Goal: Task Accomplishment & Management: Manage account settings

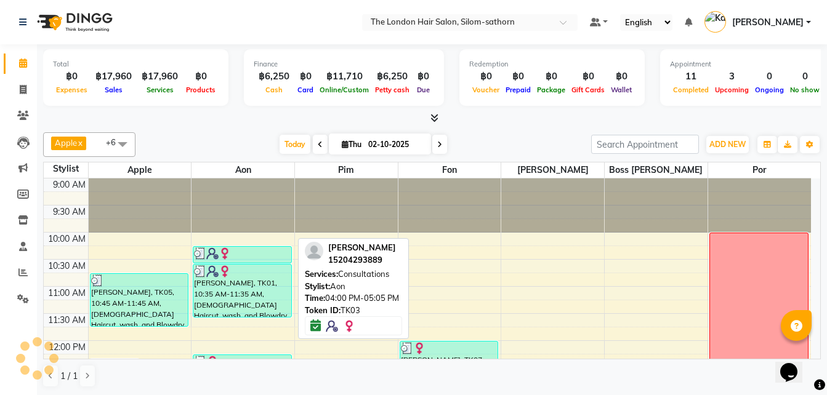
scroll to position [326, 0]
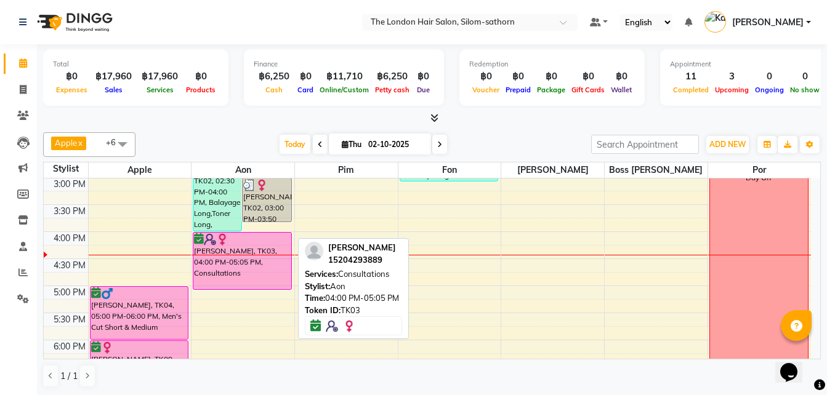
click at [243, 261] on div "[PERSON_NAME], TK03, 04:00 PM-05:05 PM, Consultations" at bounding box center [242, 261] width 98 height 57
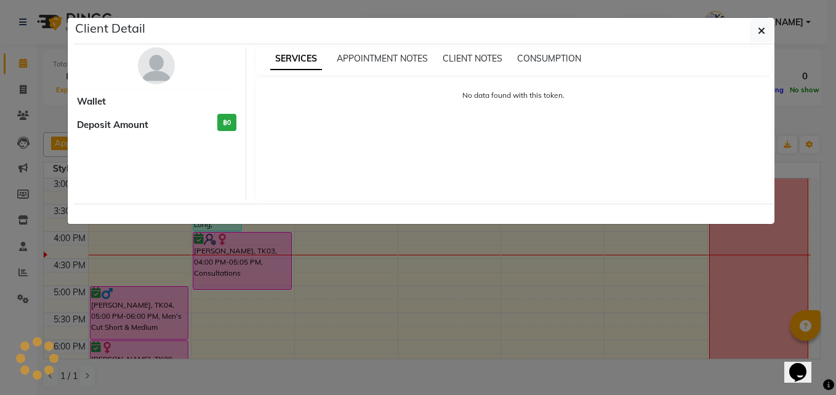
select select "6"
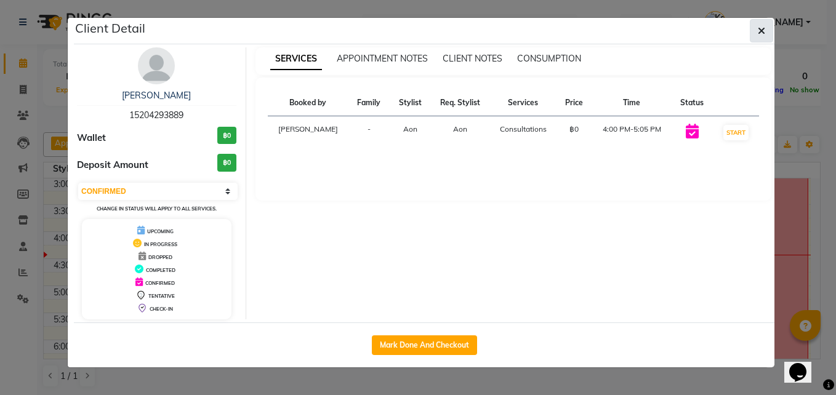
click at [761, 30] on icon "button" at bounding box center [761, 31] width 7 height 10
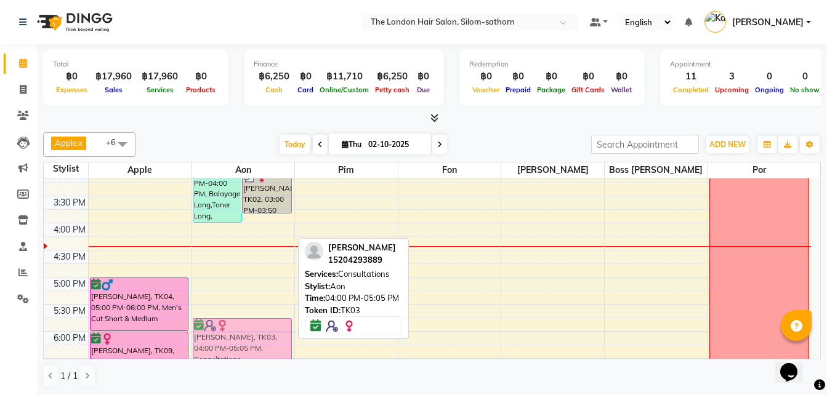
scroll to position [338, 0]
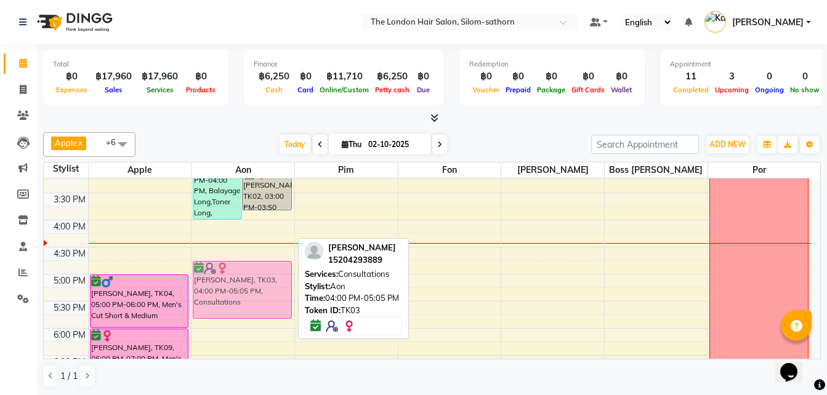
drag, startPoint x: 237, startPoint y: 253, endPoint x: 240, endPoint y: 285, distance: 32.2
click at [240, 285] on div "Greta, TK02, 02:30 PM-04:00 PM, Balayage Long,Toner Long,Ladies Haircut, wash, …" at bounding box center [243, 166] width 103 height 650
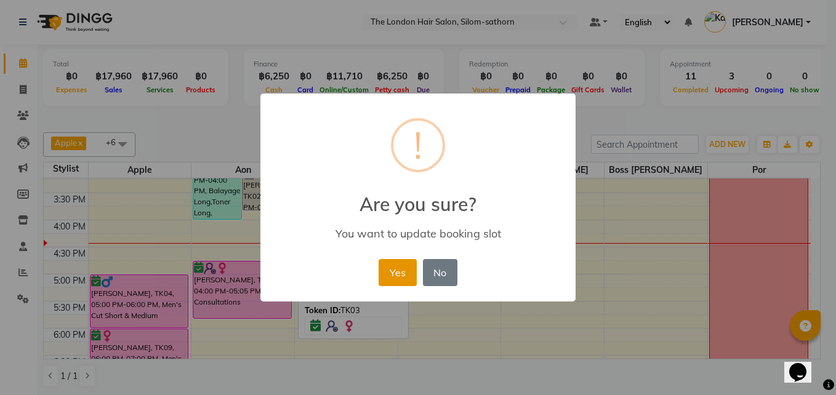
click at [396, 277] on button "Yes" at bounding box center [398, 272] width 38 height 27
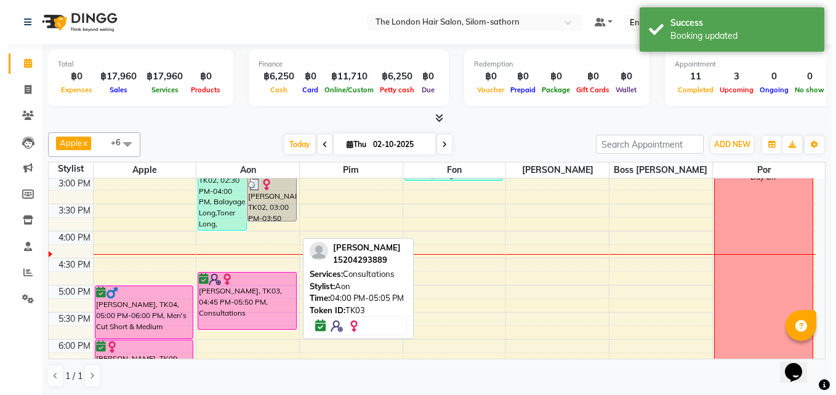
scroll to position [326, 0]
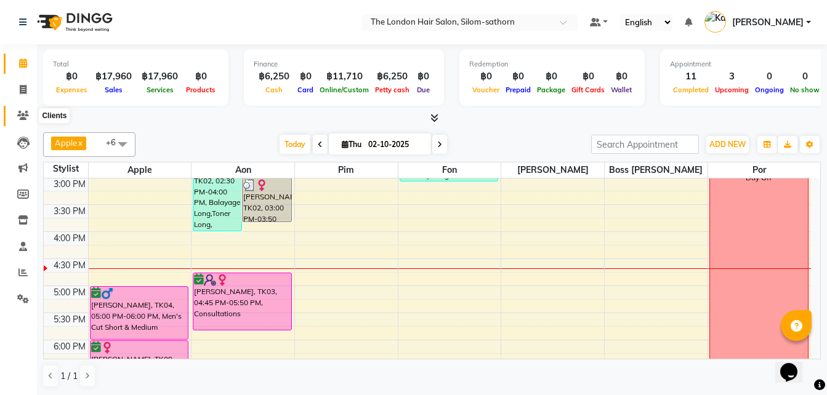
click at [25, 111] on icon at bounding box center [23, 115] width 12 height 9
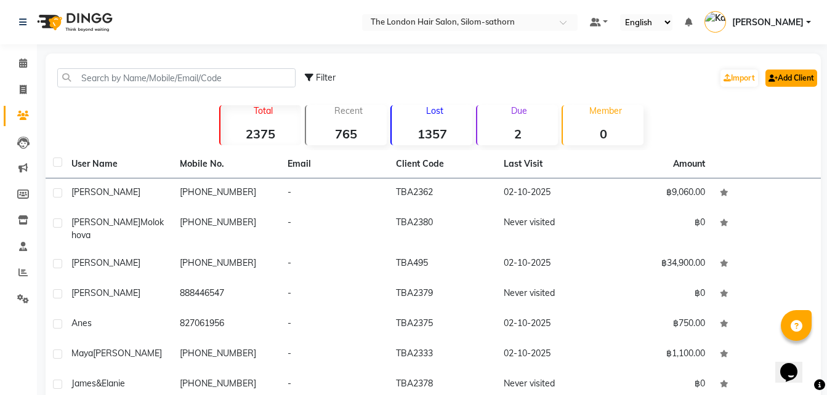
click at [791, 79] on link "Add Client" at bounding box center [792, 78] width 52 height 17
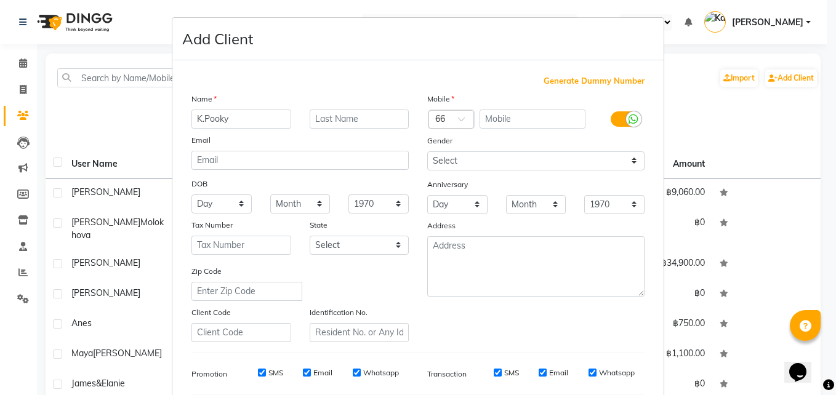
type input "K.Pooky"
click at [520, 113] on input "text" at bounding box center [533, 119] width 107 height 19
type input "811425312"
click at [456, 158] on select "Select Male Female Other Prefer Not To Say" at bounding box center [535, 161] width 217 height 19
select select "female"
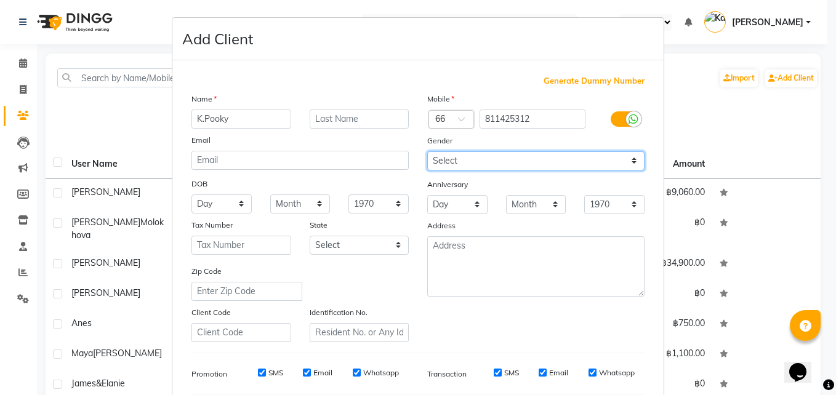
click at [427, 152] on select "Select Male Female Other Prefer Not To Say" at bounding box center [535, 161] width 217 height 19
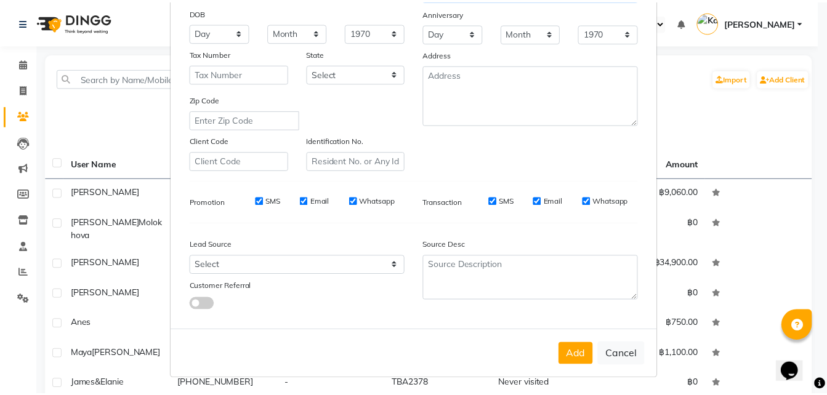
scroll to position [173, 0]
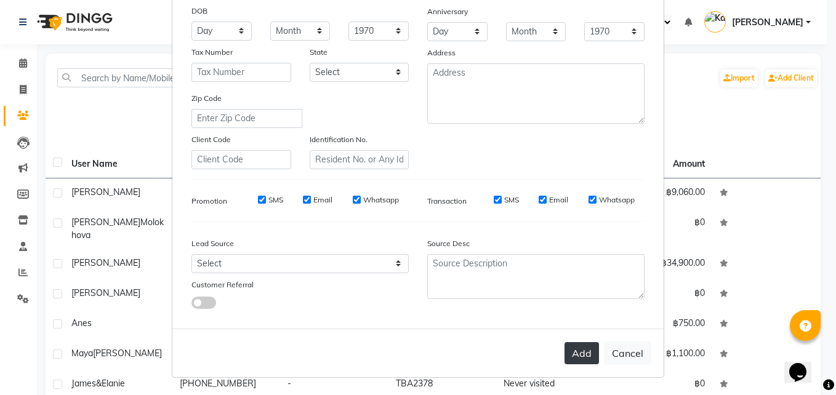
click at [575, 349] on button "Add" at bounding box center [582, 353] width 34 height 22
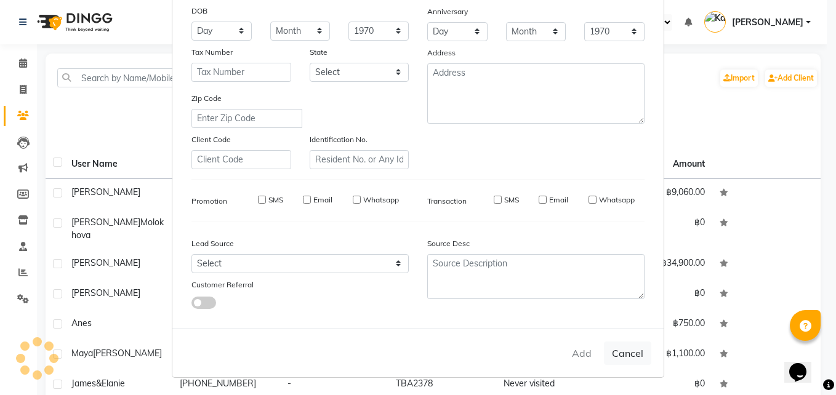
select select
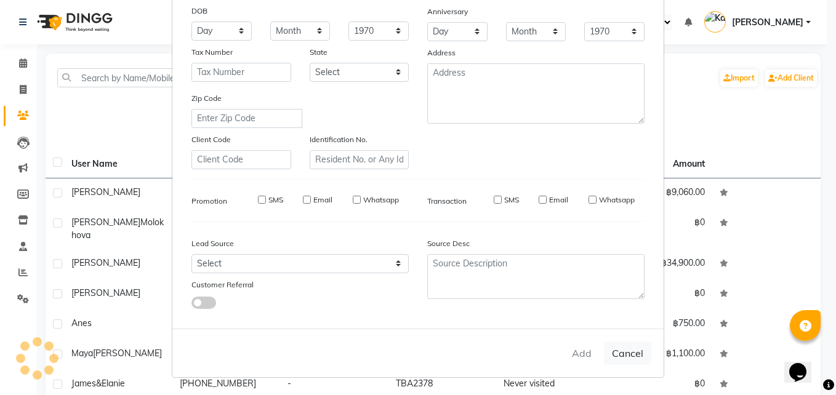
select select
checkbox input "false"
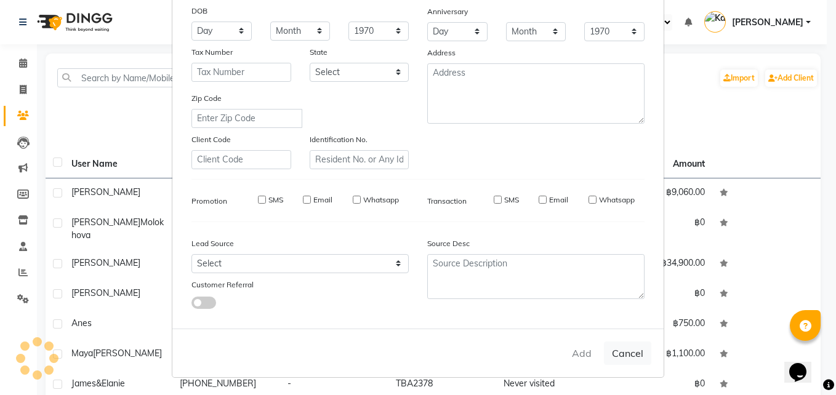
checkbox input "false"
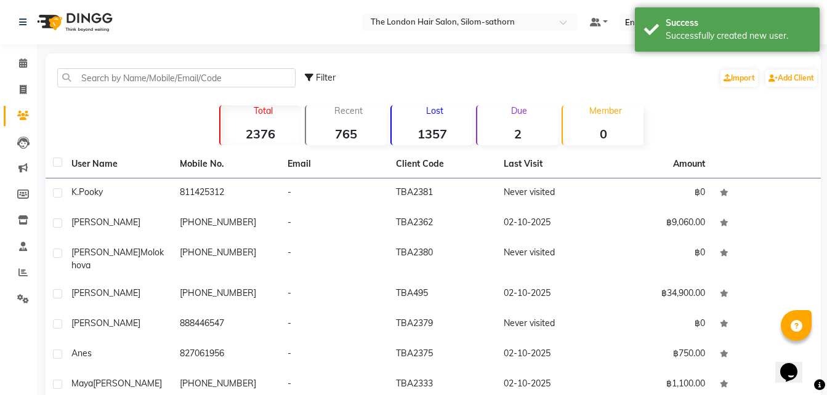
click at [206, 190] on td "811425312" at bounding box center [226, 194] width 108 height 30
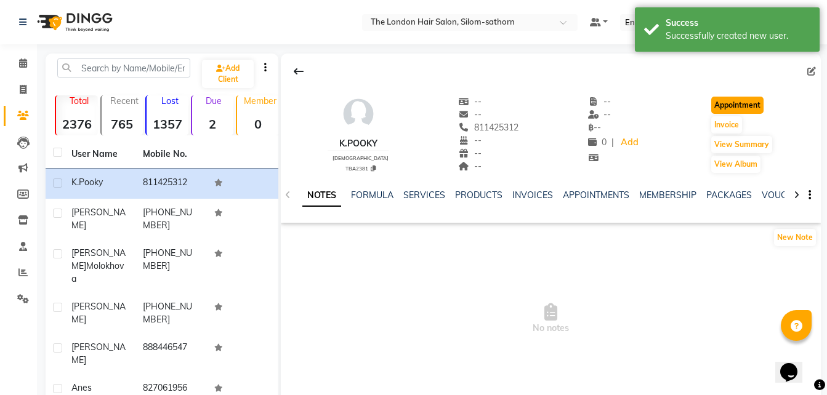
click at [747, 102] on button "Appointment" at bounding box center [737, 105] width 52 height 17
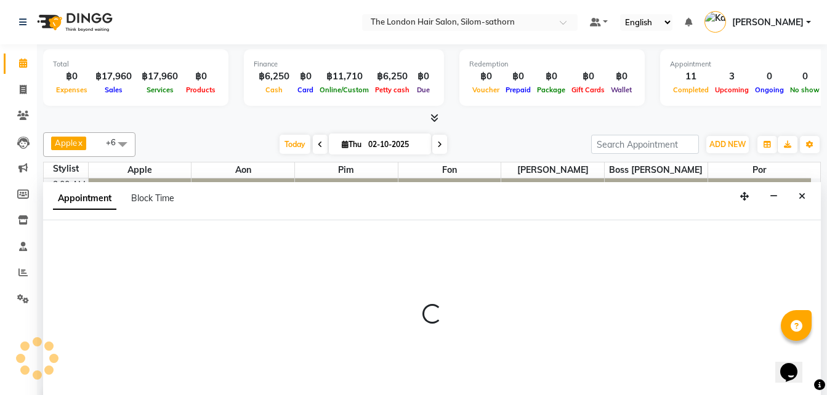
scroll to position [1, 0]
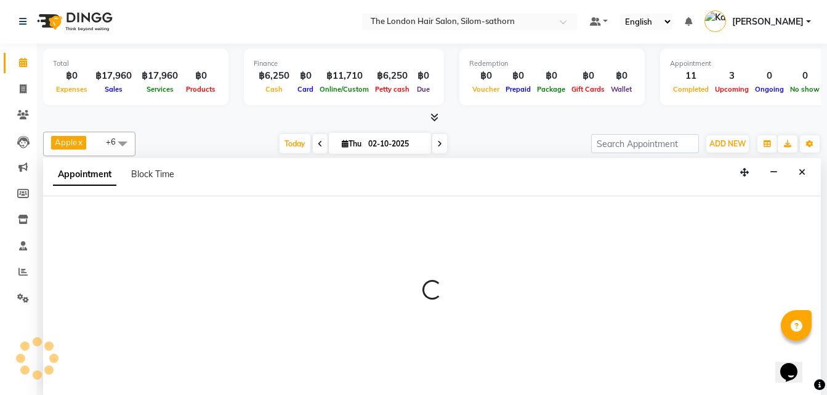
select select "600"
select select "tentative"
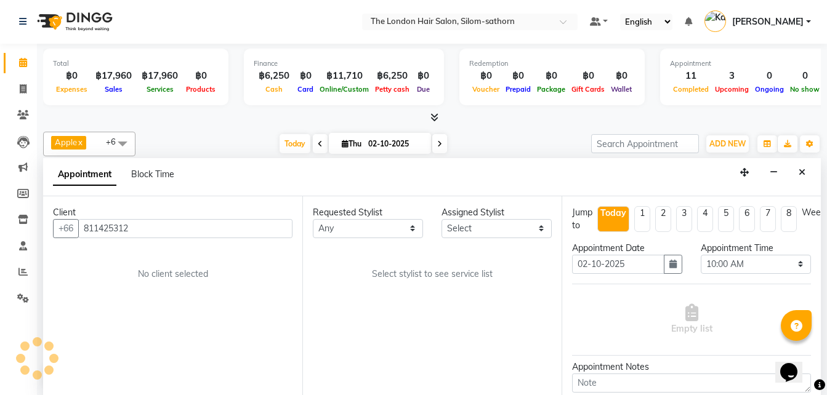
scroll to position [380, 0]
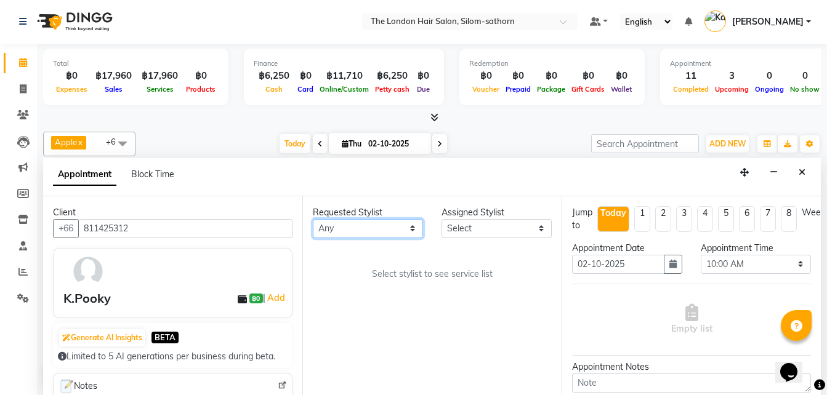
click at [352, 222] on select "Any Aon Apple Boss Luke Fon Kate Pim Por" at bounding box center [368, 228] width 110 height 19
select select "65351"
click at [313, 219] on select "Any Aon Apple Boss Luke Fon Kate Pim Por" at bounding box center [368, 228] width 110 height 19
select select "65351"
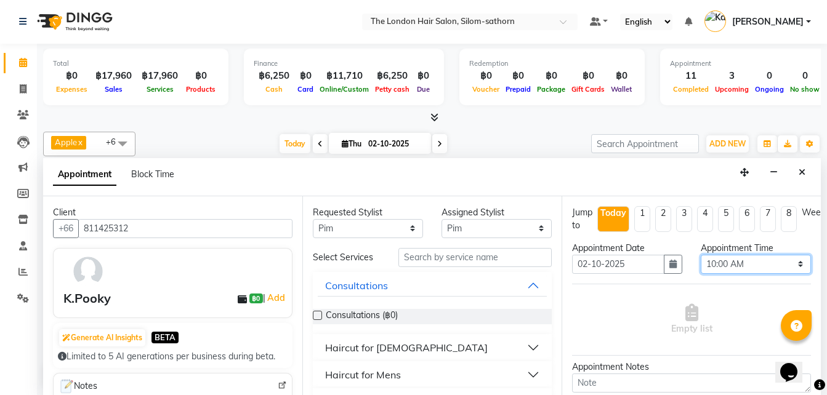
click at [718, 266] on select "Select 10:00 AM 10:05 AM 10:10 AM 10:15 AM 10:20 AM 10:25 AM 10:30 AM 10:35 AM …" at bounding box center [756, 264] width 110 height 19
select select "1020"
click at [701, 255] on select "Select 10:00 AM 10:05 AM 10:10 AM 10:15 AM 10:20 AM 10:25 AM 10:30 AM 10:35 AM …" at bounding box center [756, 264] width 110 height 19
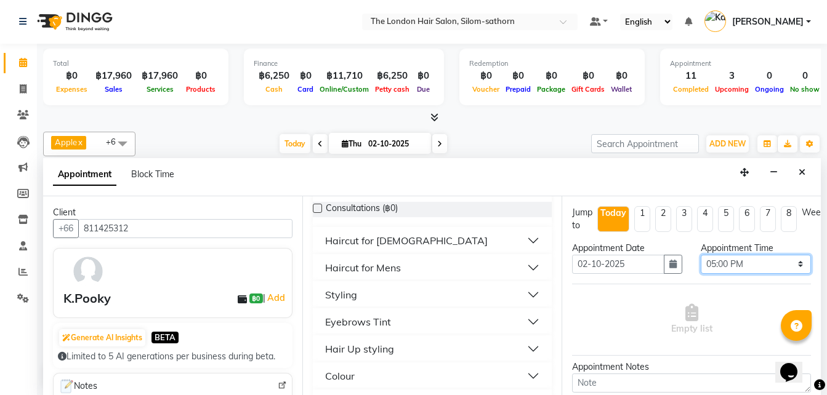
scroll to position [108, 0]
click at [387, 242] on div "Haircut for Ladies" at bounding box center [406, 240] width 163 height 15
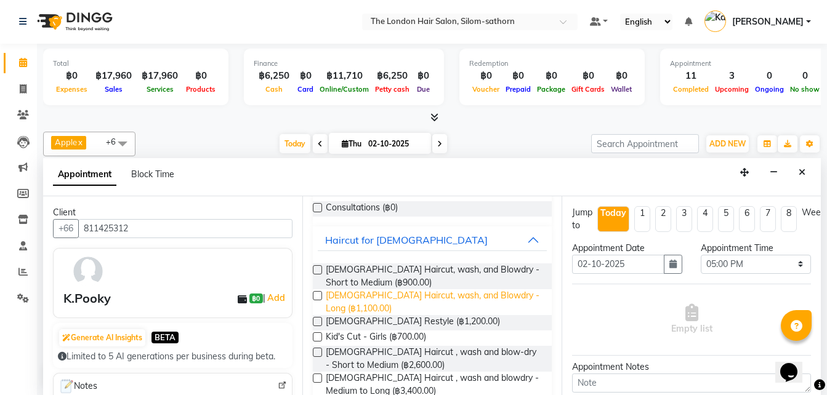
click at [429, 299] on span "Ladies Haircut, wash, and Blowdry - Long (฿1,100.00)" at bounding box center [434, 302] width 216 height 26
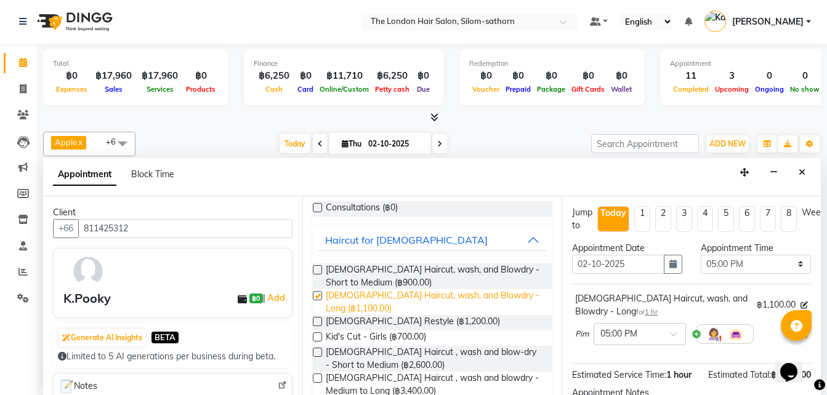
checkbox input "false"
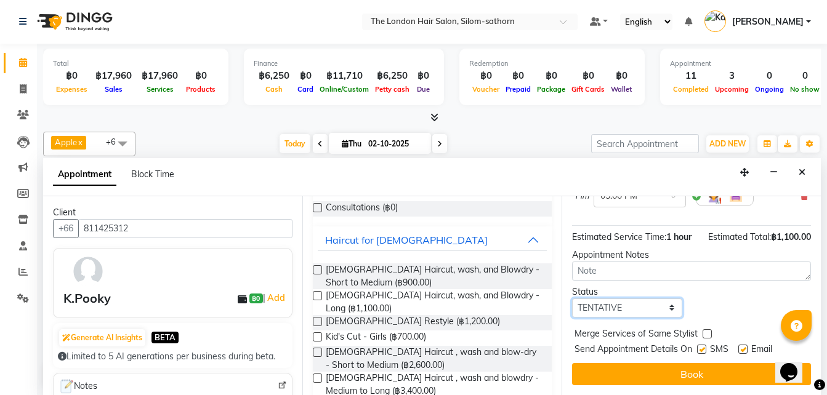
click at [621, 299] on select "Select TENTATIVE CONFIRM CHECK-IN UPCOMING" at bounding box center [627, 308] width 110 height 19
select select "confirm booking"
click at [572, 299] on select "Select TENTATIVE CONFIRM CHECK-IN UPCOMING" at bounding box center [627, 308] width 110 height 19
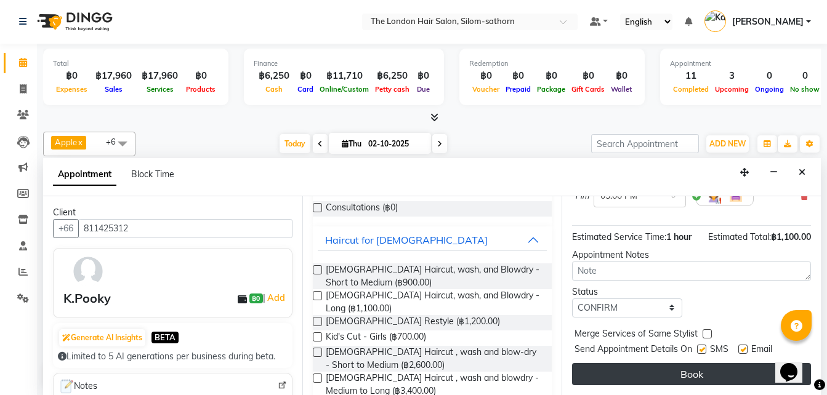
click at [625, 365] on button "Book" at bounding box center [691, 374] width 239 height 22
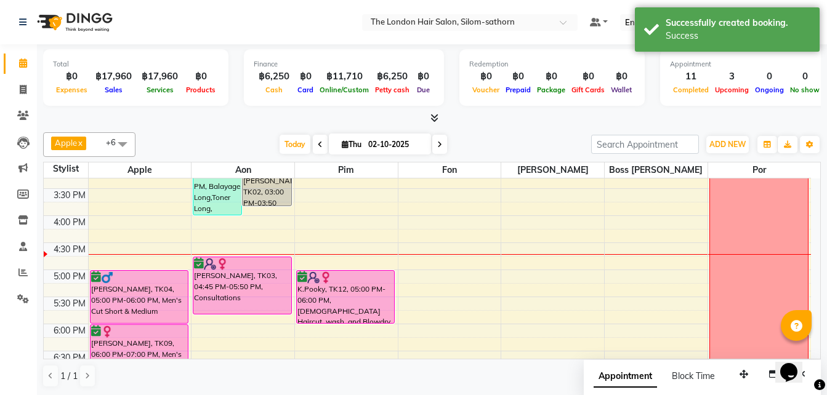
scroll to position [341, 0]
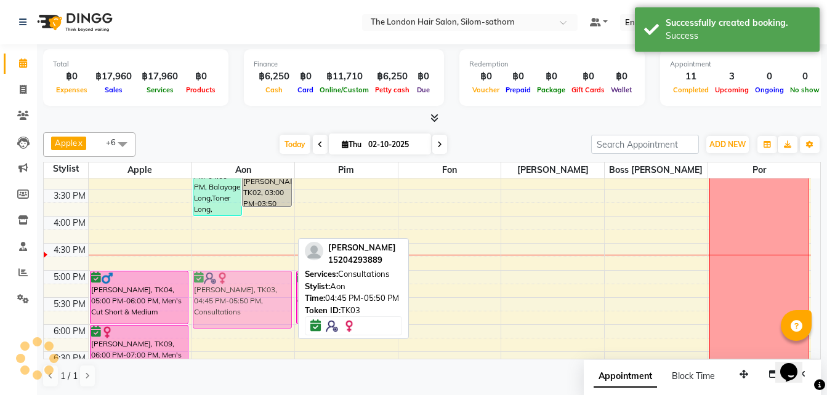
drag, startPoint x: 257, startPoint y: 268, endPoint x: 254, endPoint y: 283, distance: 15.1
click at [254, 283] on div "Greta, TK02, 02:30 PM-04:00 PM, Balayage Long,Toner Long,Ladies Haircut, wash, …" at bounding box center [243, 162] width 103 height 650
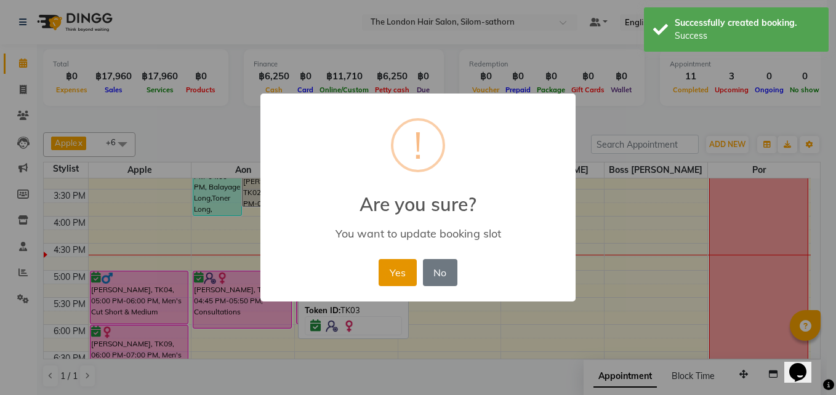
click at [398, 279] on button "Yes" at bounding box center [398, 272] width 38 height 27
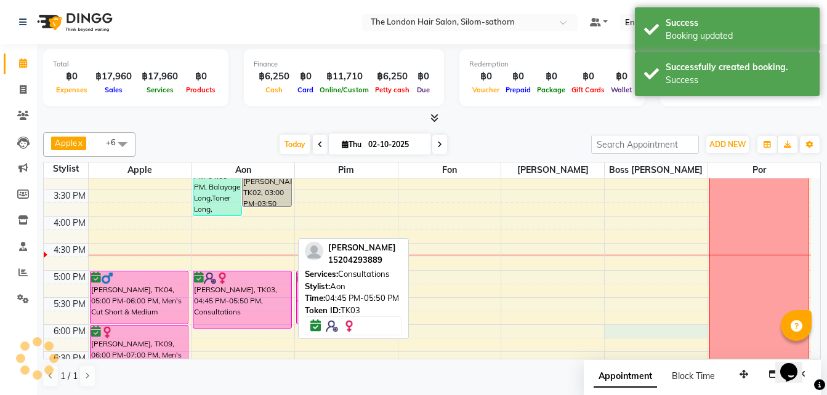
click at [706, 337] on div "9:00 AM 9:30 AM 10:00 AM 10:30 AM 11:00 AM 11:30 AM 12:00 PM 12:30 PM 1:00 PM 1…" at bounding box center [427, 162] width 767 height 650
select select "57263"
select select "tentative"
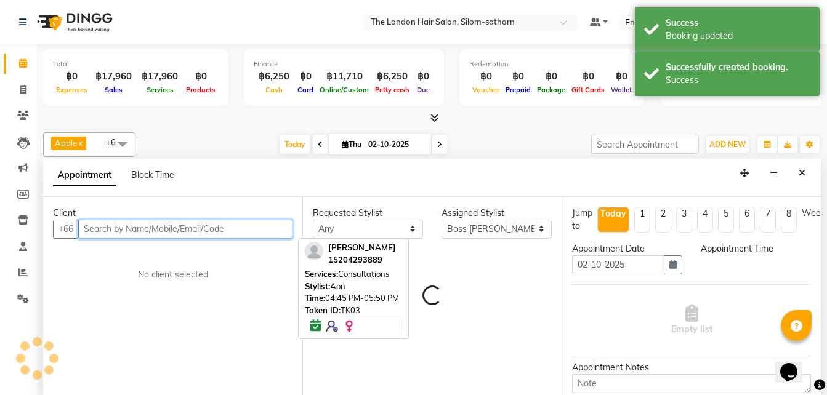
select select "1080"
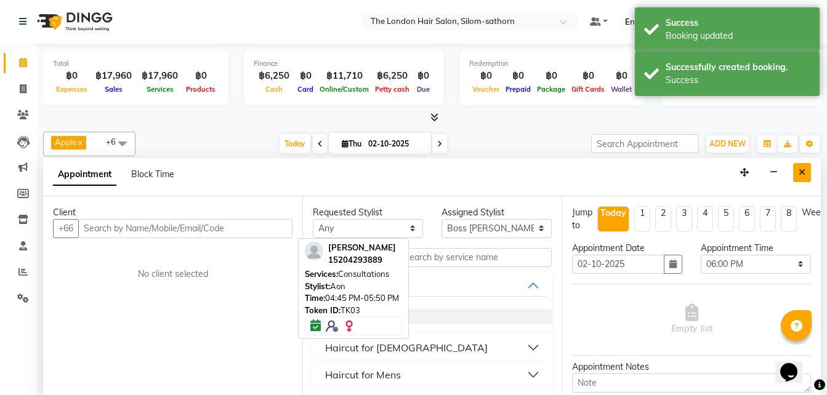
click at [801, 168] on icon "Close" at bounding box center [802, 172] width 7 height 9
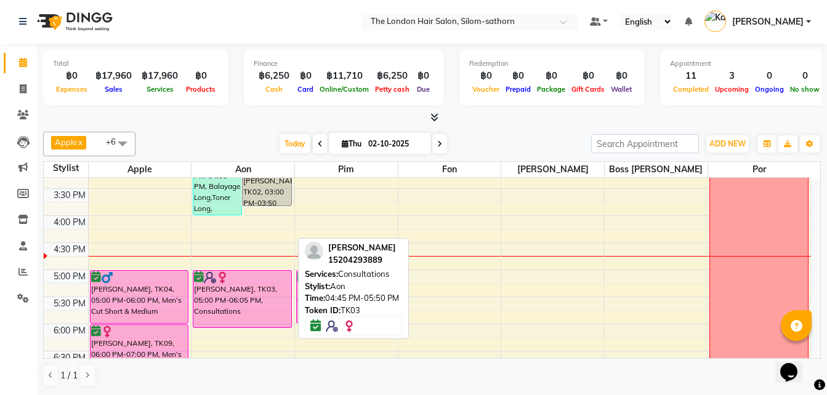
click at [440, 148] on span at bounding box center [439, 143] width 15 height 19
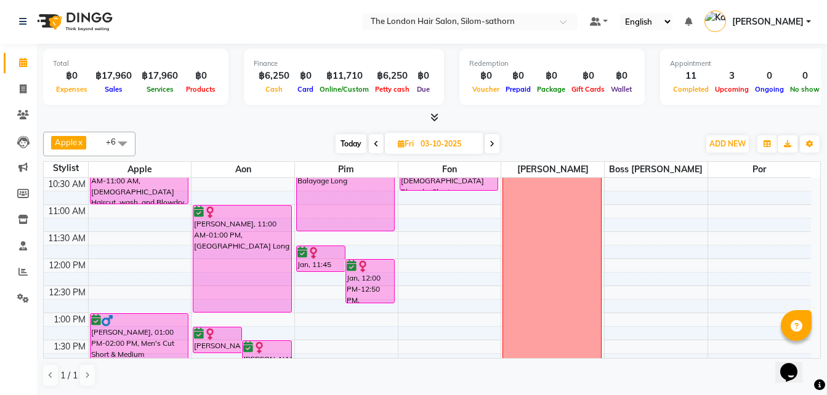
scroll to position [0, 0]
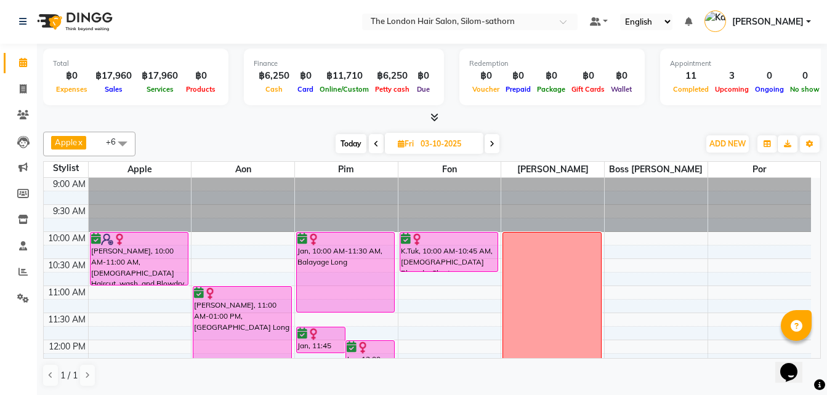
click at [348, 144] on span "Today" at bounding box center [351, 143] width 31 height 19
type input "02-10-2025"
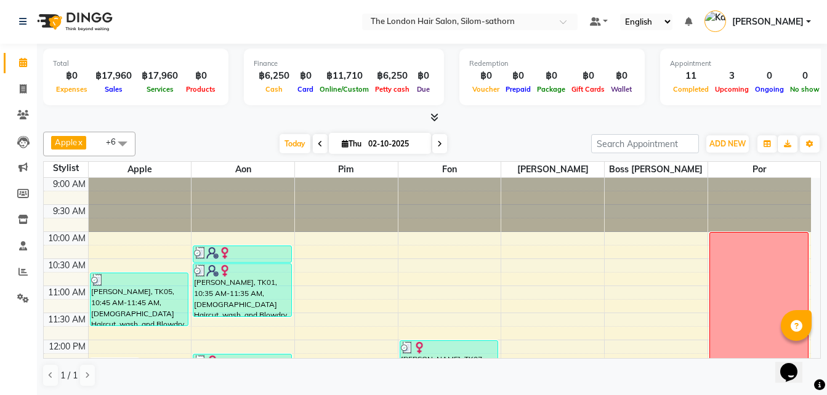
click at [366, 150] on input "02-10-2025" at bounding box center [396, 144] width 62 height 18
select select "10"
select select "2025"
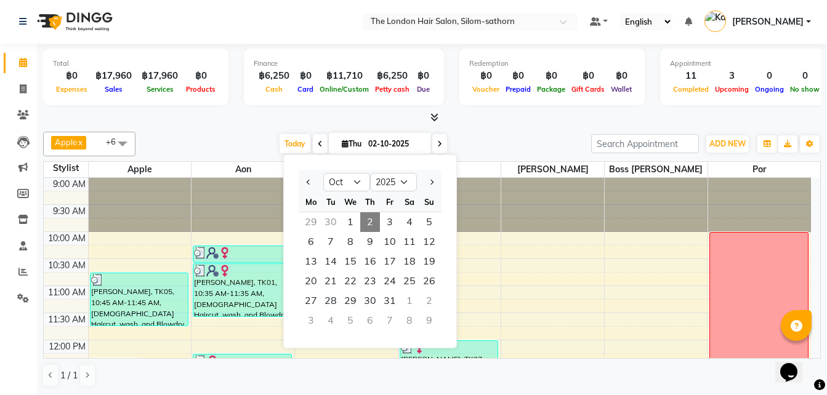
click at [350, 322] on div "5" at bounding box center [351, 321] width 20 height 20
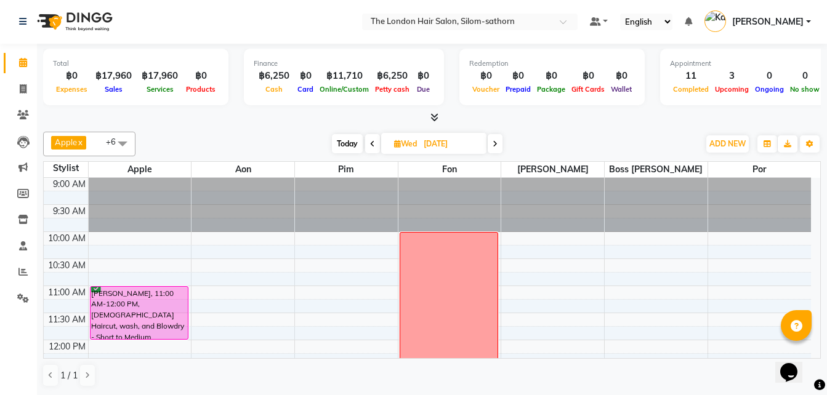
click at [350, 142] on span "Today" at bounding box center [347, 143] width 31 height 19
type input "02-10-2025"
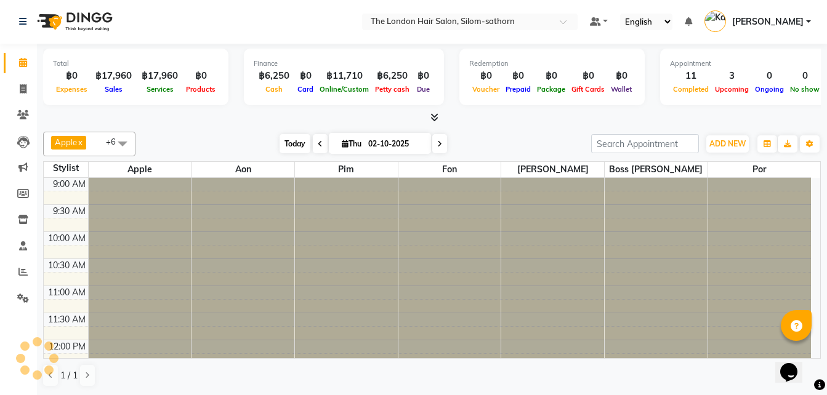
scroll to position [380, 0]
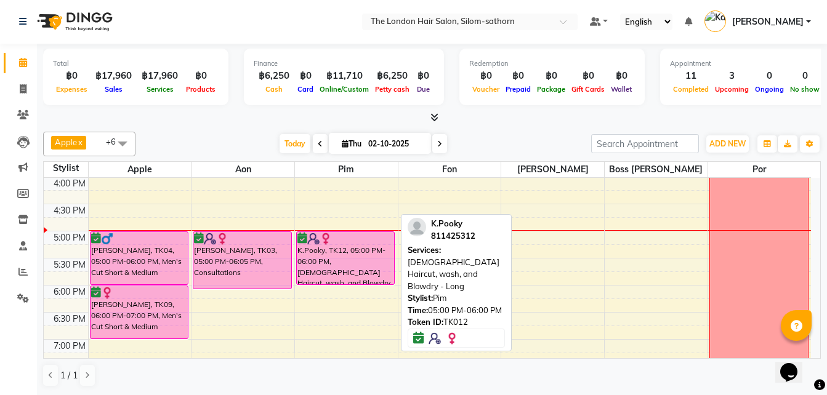
click at [346, 244] on div at bounding box center [345, 239] width 97 height 12
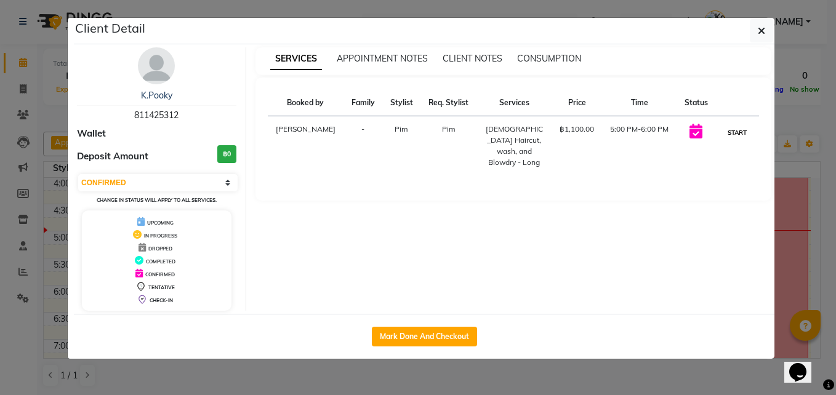
click at [732, 135] on button "START" at bounding box center [737, 132] width 25 height 15
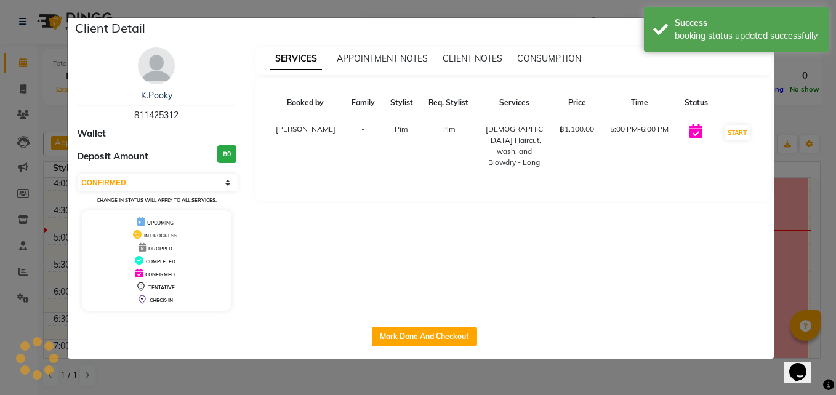
select select "1"
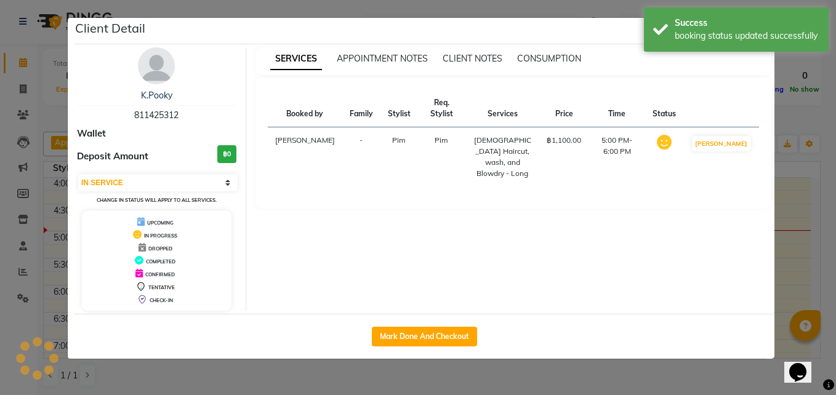
click at [802, 164] on ngb-modal-window "Client Detail K.Pooky 811425312 Wallet Deposit Amount ฿0 Select IN SERVICE CONF…" at bounding box center [418, 197] width 836 height 395
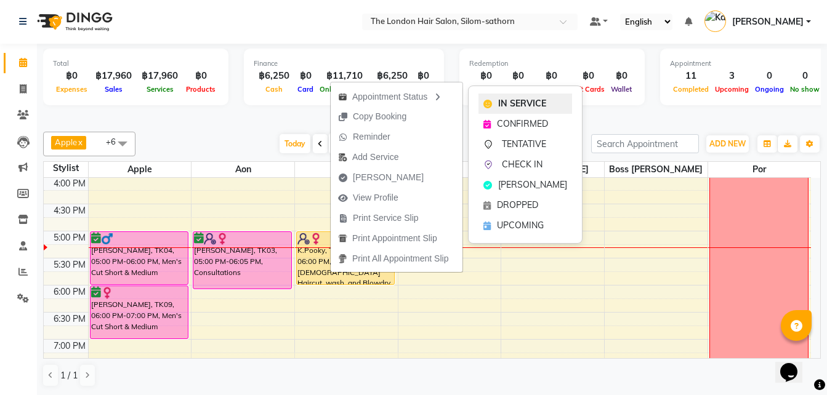
click at [504, 105] on span "IN SERVICE" at bounding box center [522, 103] width 48 height 13
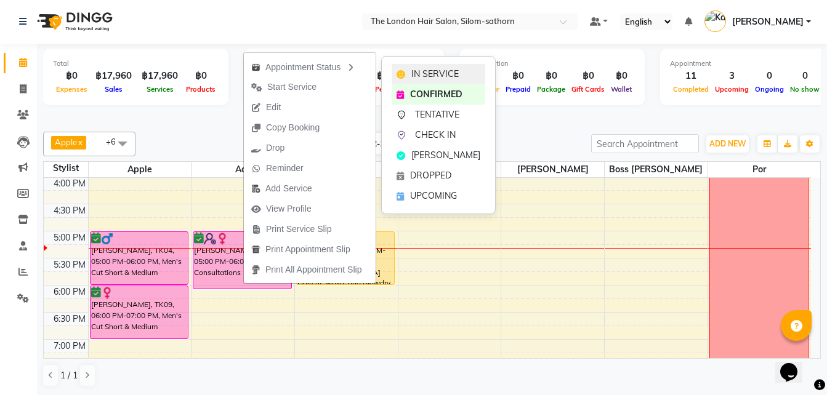
click at [408, 76] on div "IN SERVICE" at bounding box center [439, 74] width 94 height 20
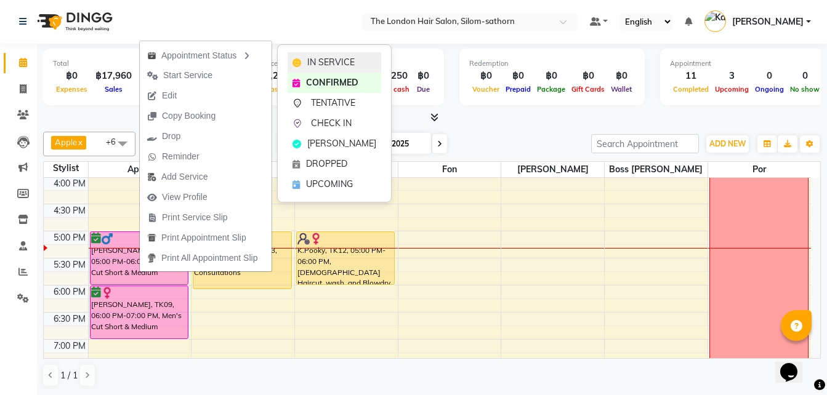
click at [317, 62] on span "IN SERVICE" at bounding box center [330, 62] width 47 height 13
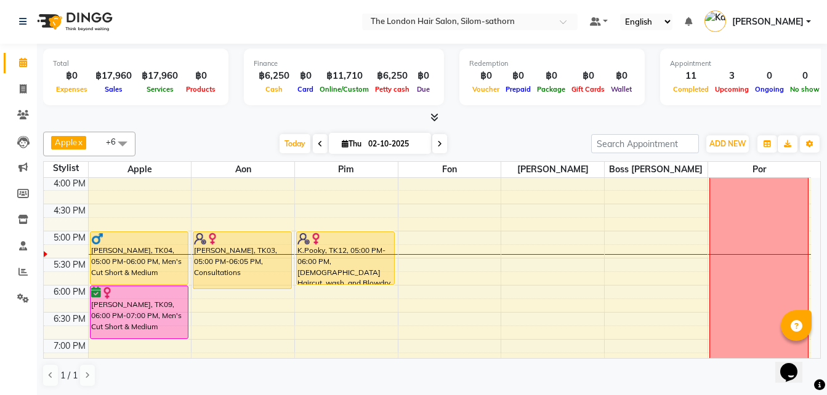
click at [437, 144] on icon at bounding box center [439, 143] width 5 height 7
type input "03-10-2025"
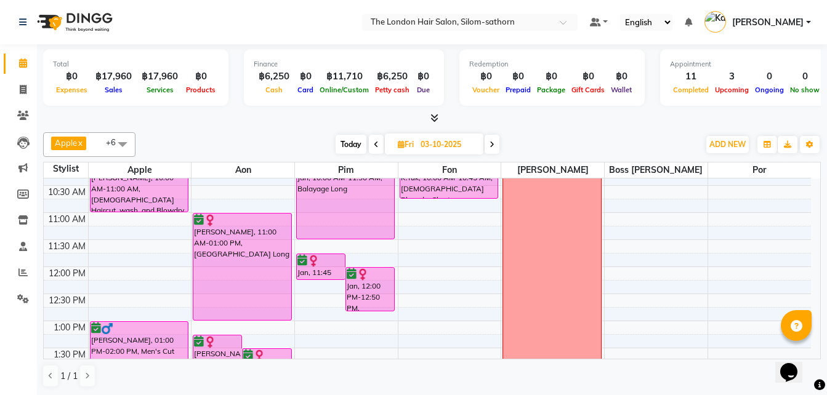
scroll to position [0, 0]
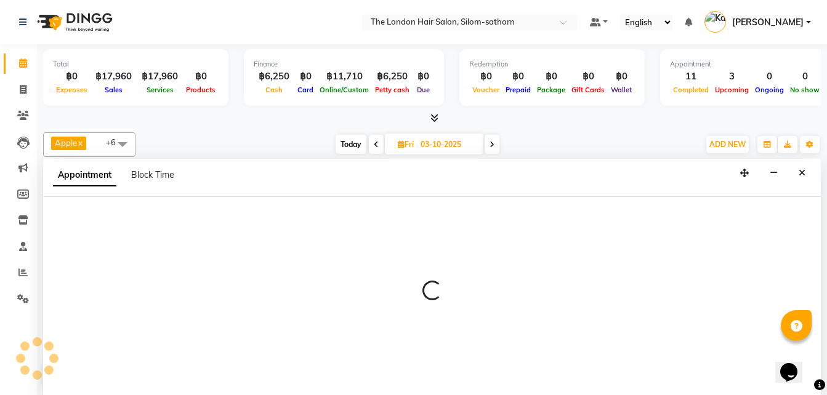
scroll to position [1, 0]
select select "56711"
select select "tentative"
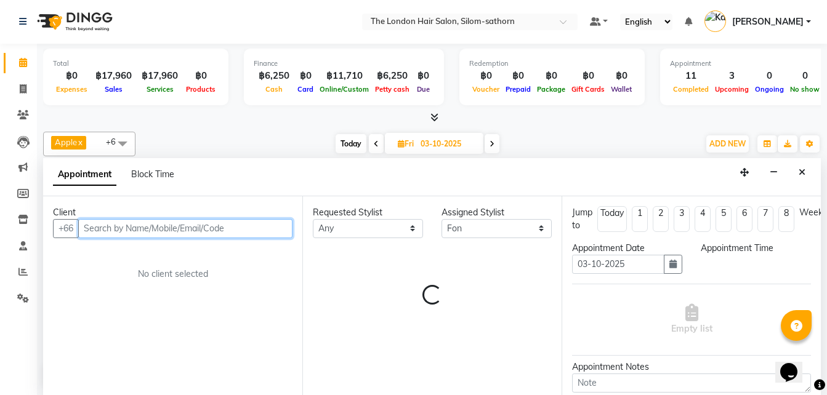
select select "705"
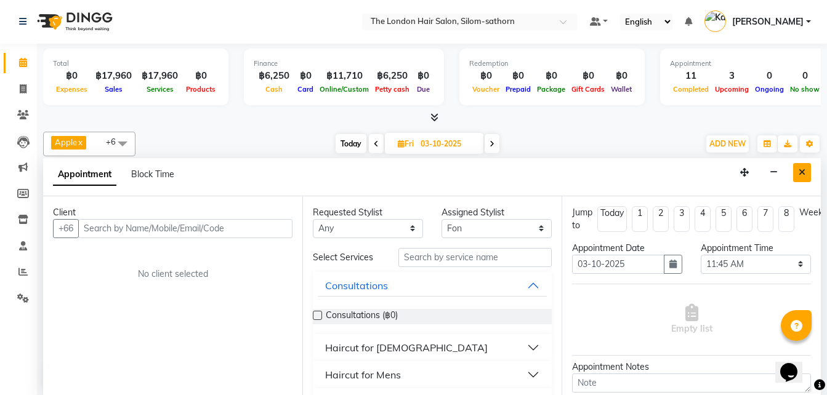
click at [801, 175] on icon "Close" at bounding box center [802, 172] width 7 height 9
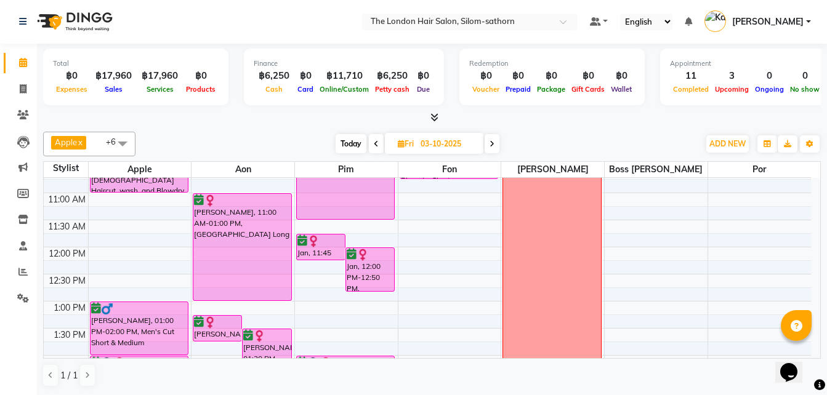
scroll to position [0, 0]
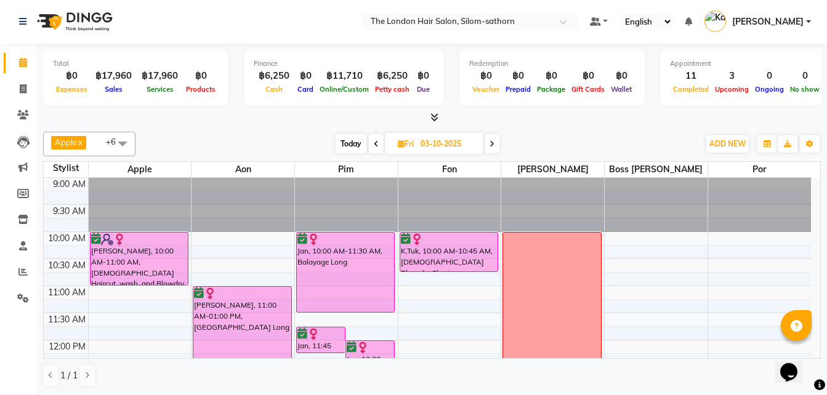
click at [352, 141] on span "Today" at bounding box center [351, 143] width 31 height 19
type input "02-10-2025"
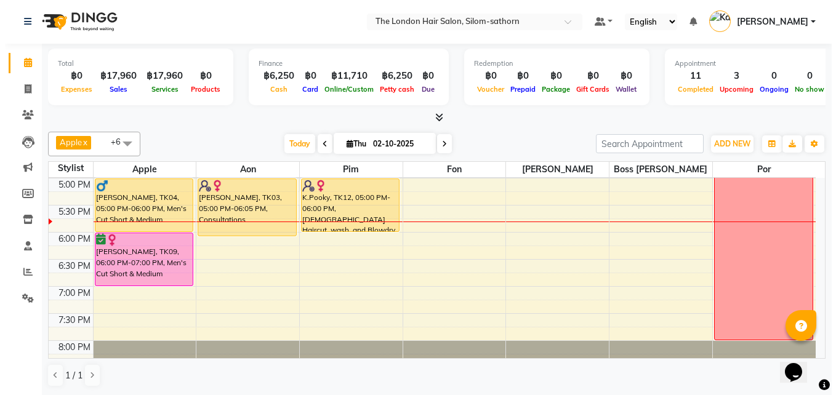
scroll to position [435, 0]
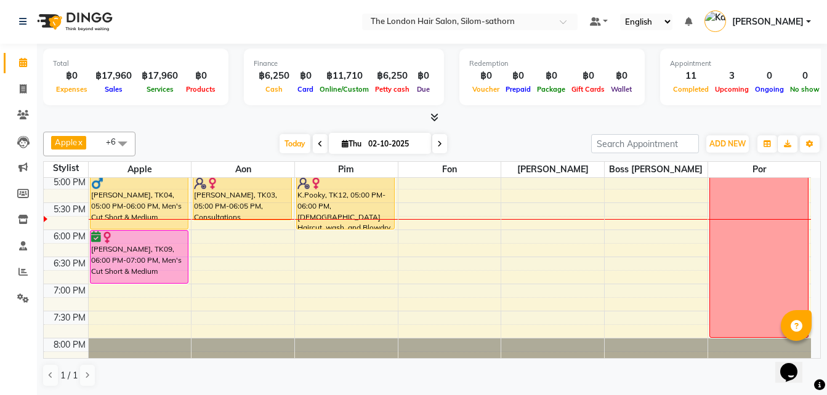
click at [239, 228] on div "9:00 AM 9:30 AM 10:00 AM 10:30 AM 11:00 AM 11:30 AM 12:00 PM 12:30 PM 1:00 PM 1…" at bounding box center [427, 68] width 767 height 650
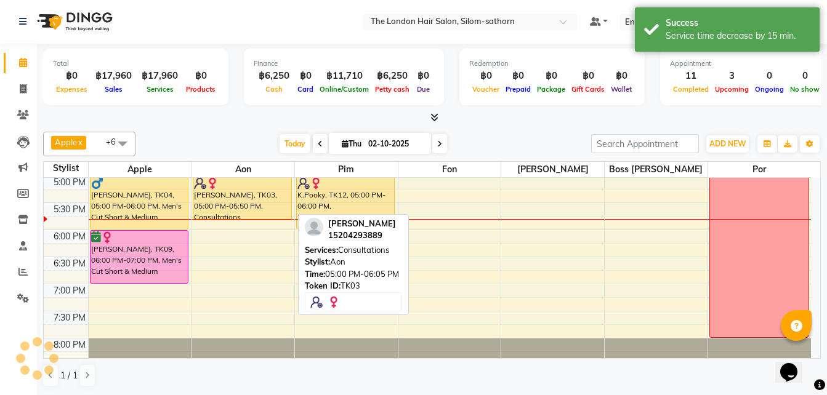
click at [241, 206] on div "Kaila Carpenter, TK03, 05:00 PM-05:50 PM, Consultations" at bounding box center [242, 198] width 98 height 43
select select "1"
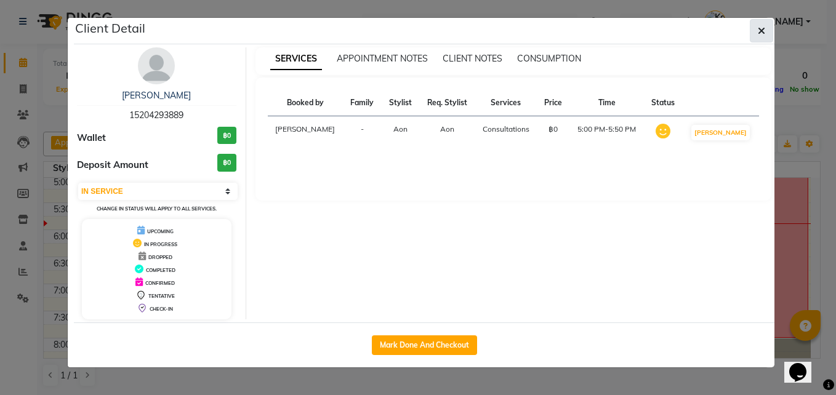
click at [766, 30] on button "button" at bounding box center [761, 30] width 23 height 23
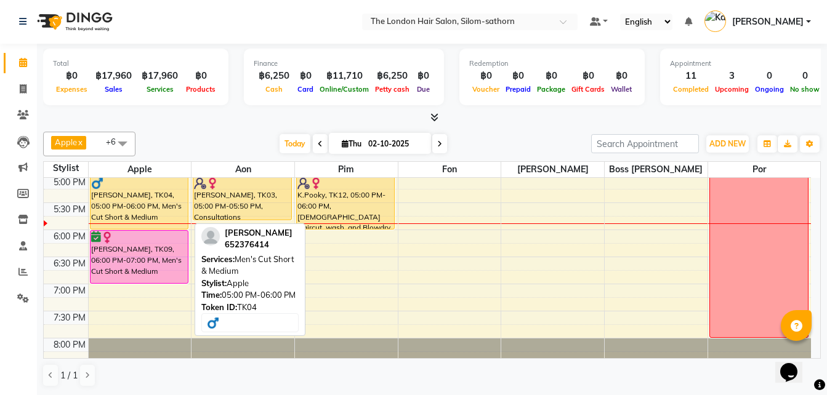
click at [133, 209] on div "Simon Buckby, TK04, 05:00 PM-06:00 PM, Men's Cut Short & Medium" at bounding box center [140, 203] width 98 height 52
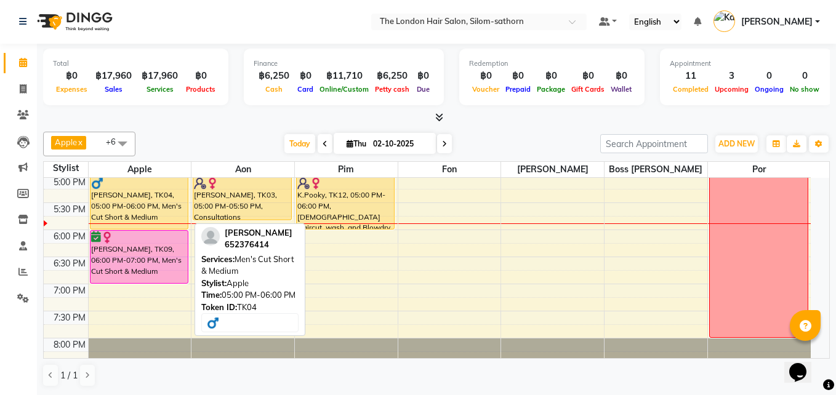
select select "1"
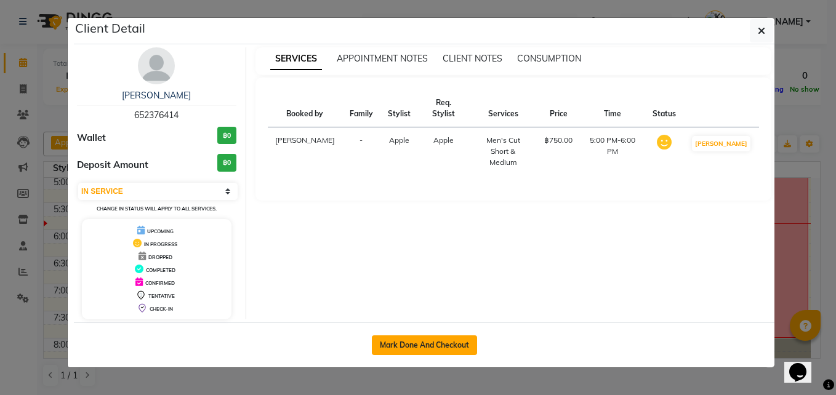
click at [406, 344] on button "Mark Done And Checkout" at bounding box center [424, 346] width 105 height 20
select select "service"
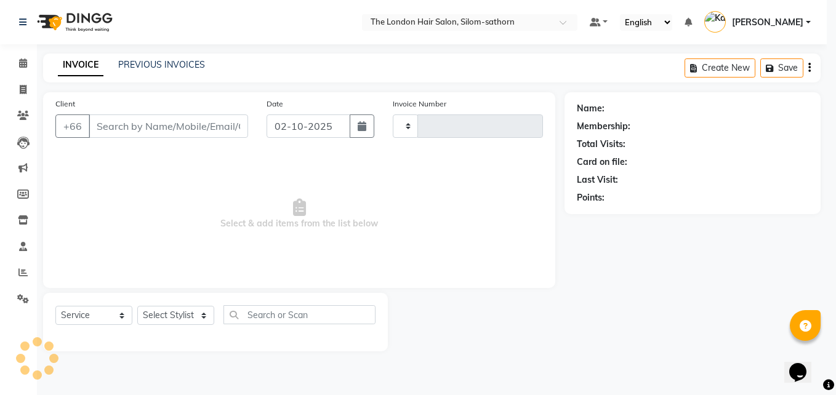
type input "1848"
select select "6977"
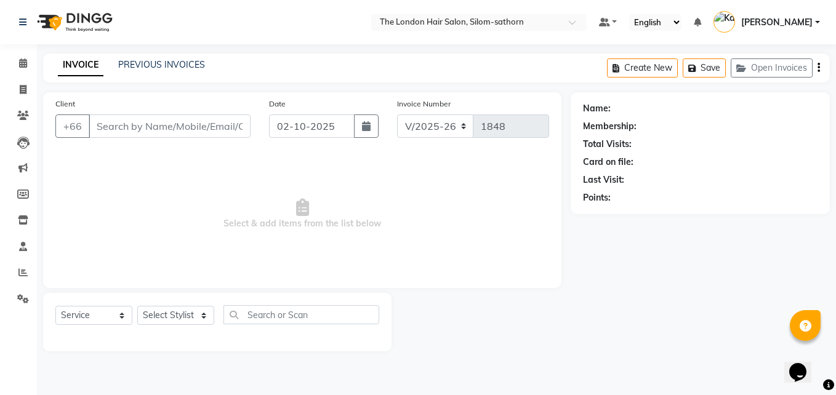
type input "652376414"
select select "56710"
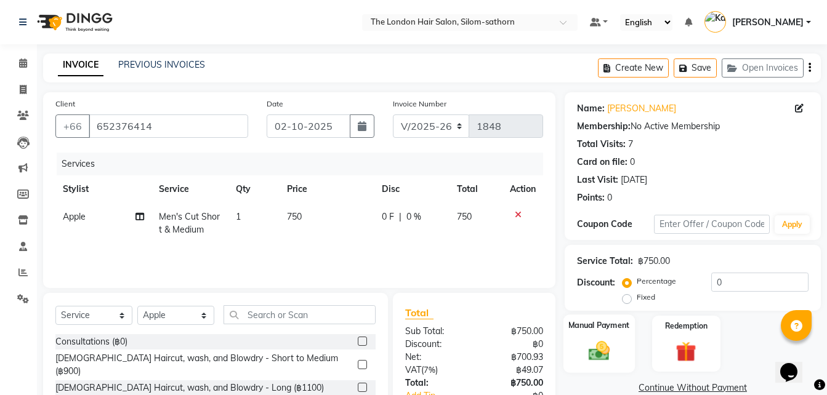
scroll to position [98, 0]
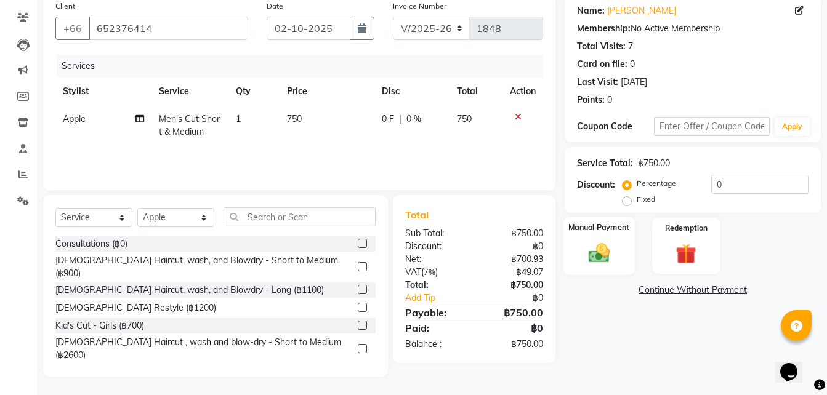
click at [617, 269] on div "Manual Payment" at bounding box center [599, 246] width 71 height 59
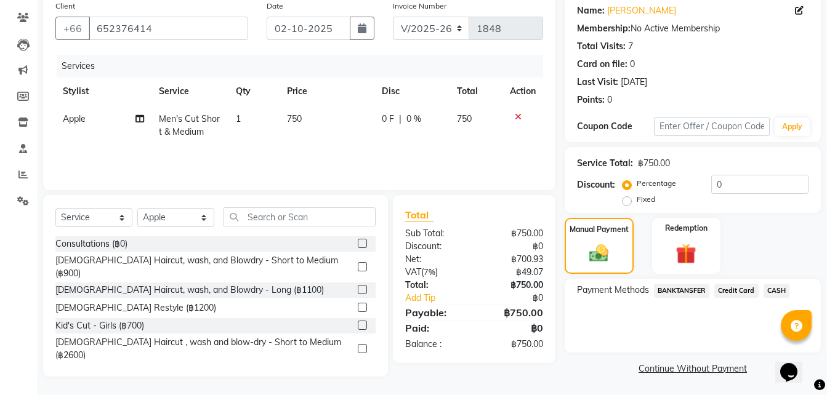
click at [739, 289] on span "Credit Card" at bounding box center [736, 291] width 44 height 14
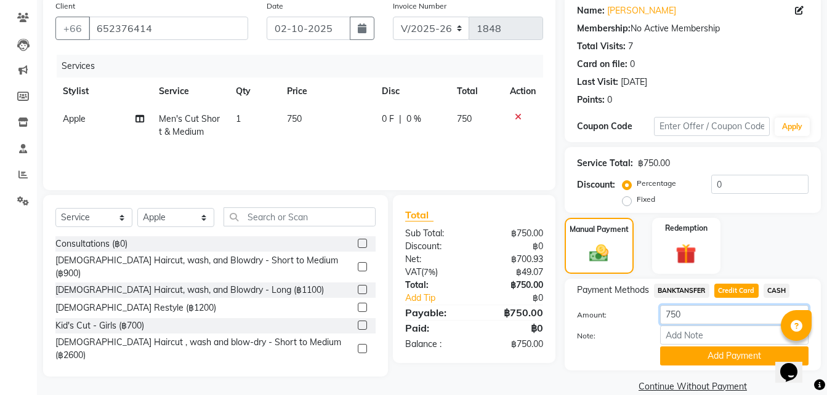
click at [685, 318] on input "750" at bounding box center [734, 314] width 148 height 19
type input "7"
type input "850"
click at [699, 358] on button "Add Payment" at bounding box center [734, 356] width 148 height 19
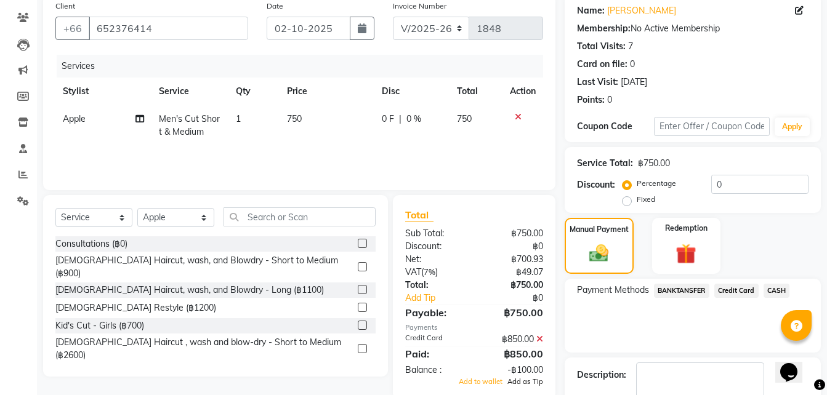
scroll to position [169, 0]
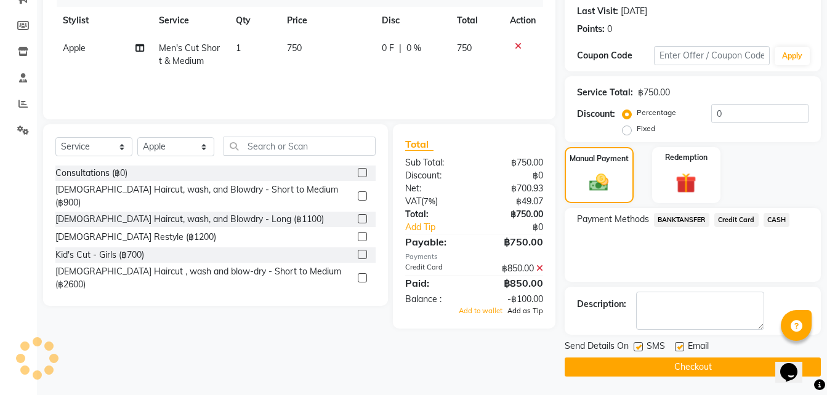
click at [526, 312] on span "Add as Tip" at bounding box center [525, 311] width 36 height 9
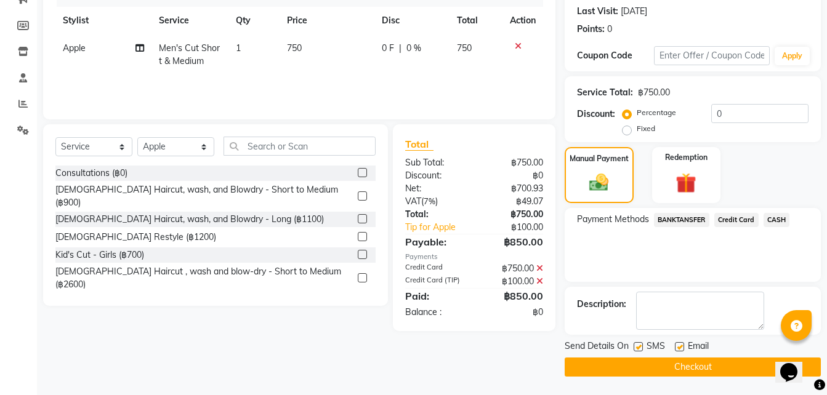
click at [670, 364] on button "Checkout" at bounding box center [693, 367] width 256 height 19
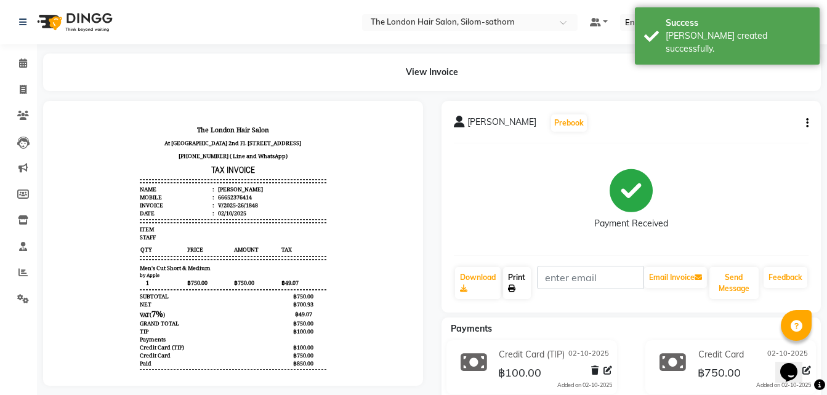
click at [519, 286] on link "Print" at bounding box center [517, 283] width 28 height 32
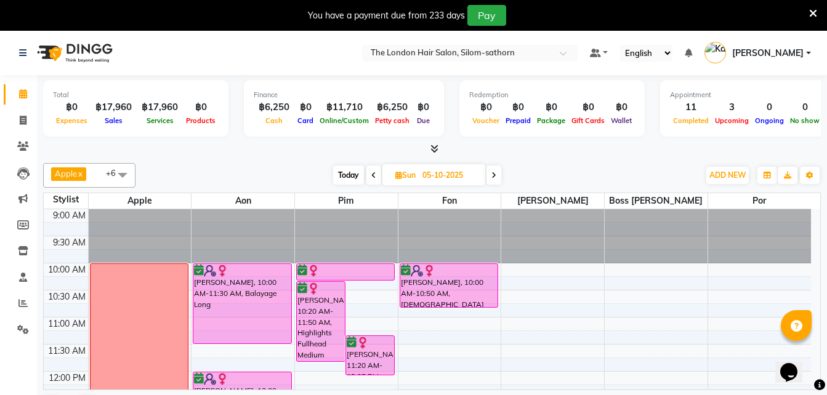
click at [349, 176] on span "Today" at bounding box center [348, 175] width 31 height 19
type input "02-10-2025"
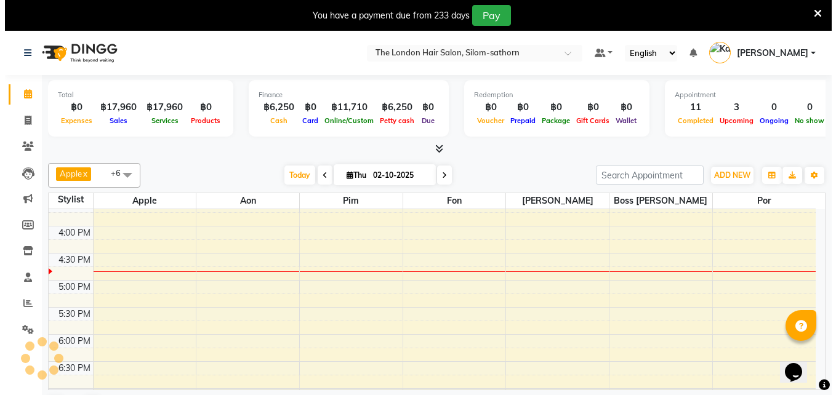
scroll to position [434, 0]
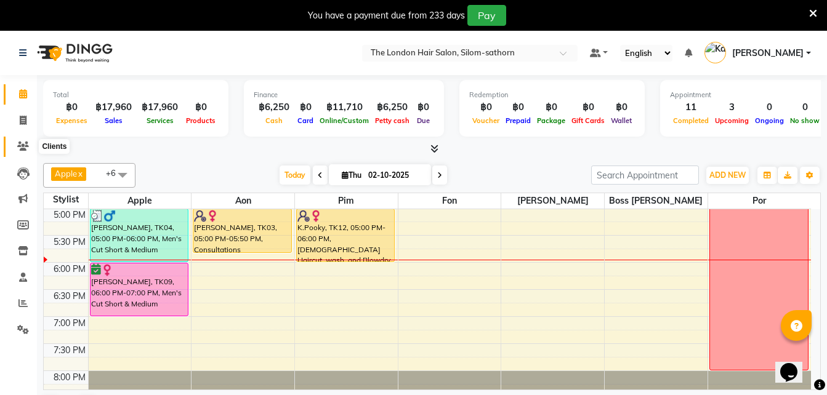
click at [21, 152] on span at bounding box center [23, 147] width 22 height 14
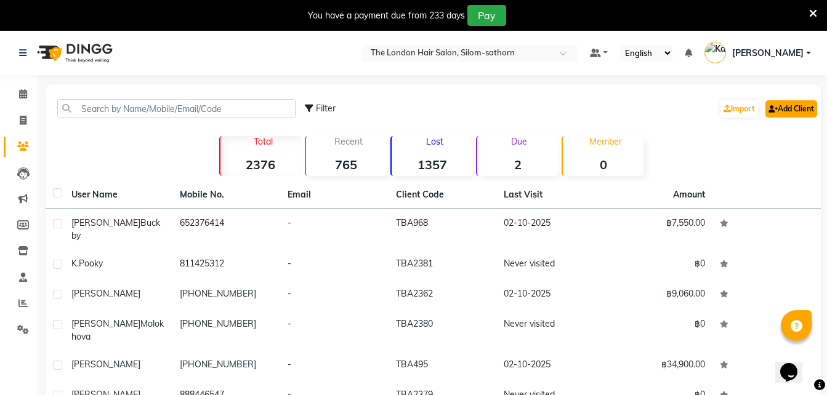
click at [789, 108] on link "Add Client" at bounding box center [792, 108] width 52 height 17
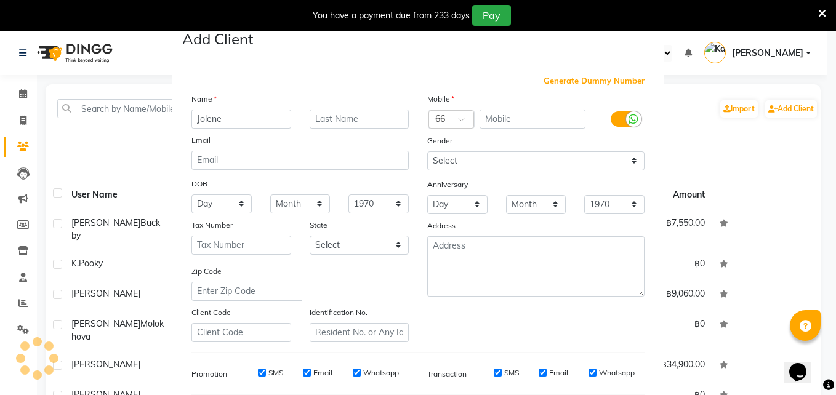
type input "Jolene"
click at [442, 130] on div "Mobile Country Code × 66 Gender Select Male Female Other Prefer Not To Say Anni…" at bounding box center [536, 217] width 236 height 250
click at [442, 126] on div at bounding box center [451, 120] width 44 height 13
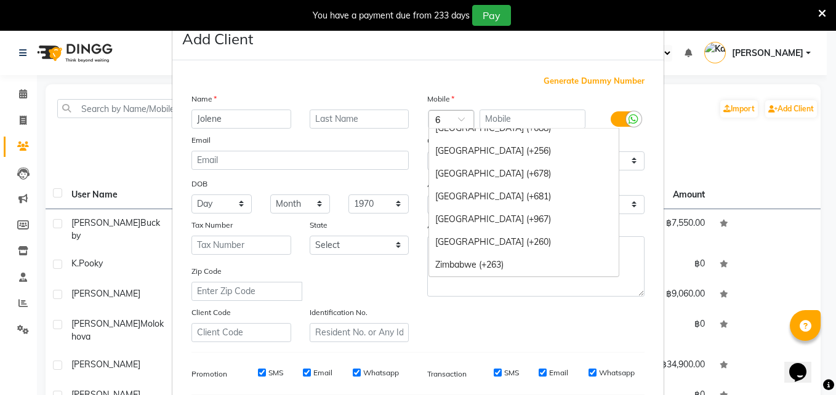
scroll to position [1675, 0]
type input "65"
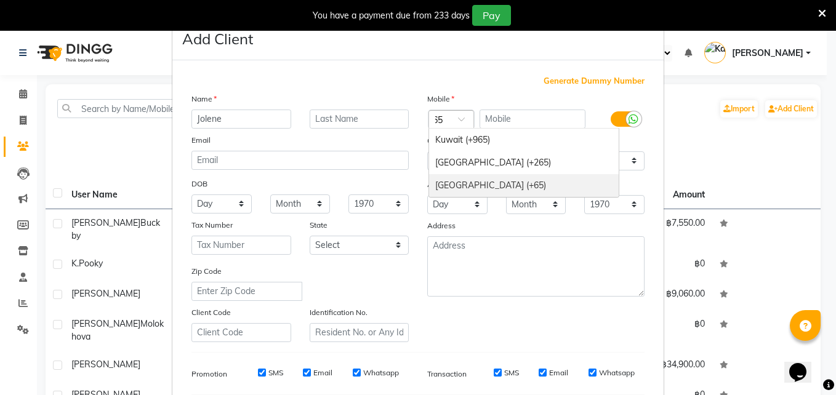
click at [456, 190] on div "Singapore (+65)" at bounding box center [524, 185] width 190 height 23
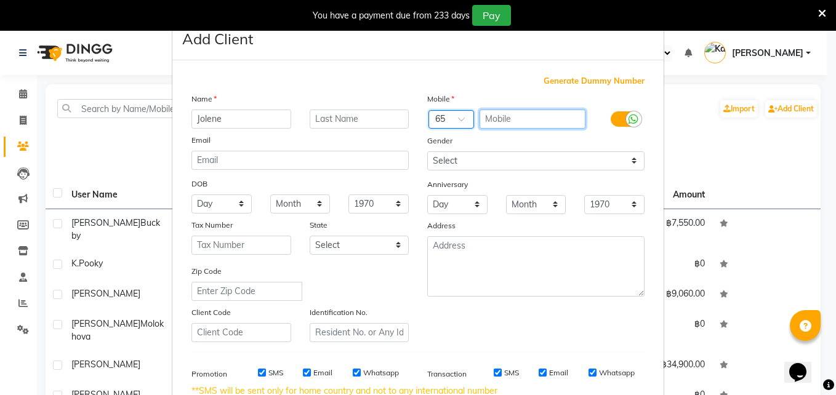
click at [487, 121] on input "text" at bounding box center [533, 119] width 107 height 19
type input "96213300"
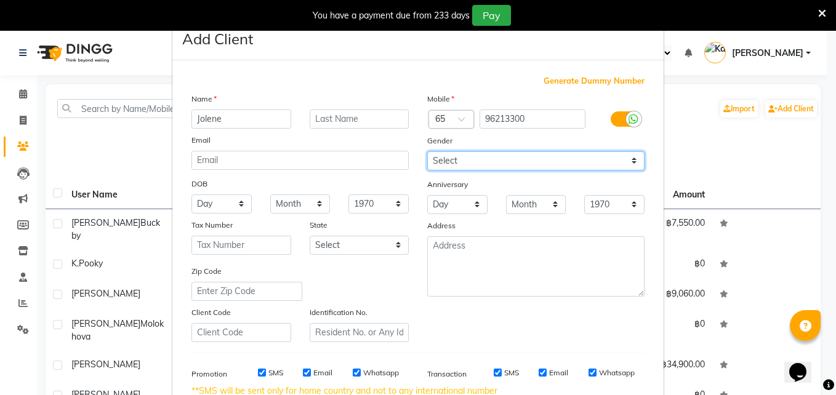
click at [440, 164] on select "Select Male Female Other Prefer Not To Say" at bounding box center [535, 161] width 217 height 19
select select "female"
click at [427, 152] on select "Select Male Female Other Prefer Not To Say" at bounding box center [535, 161] width 217 height 19
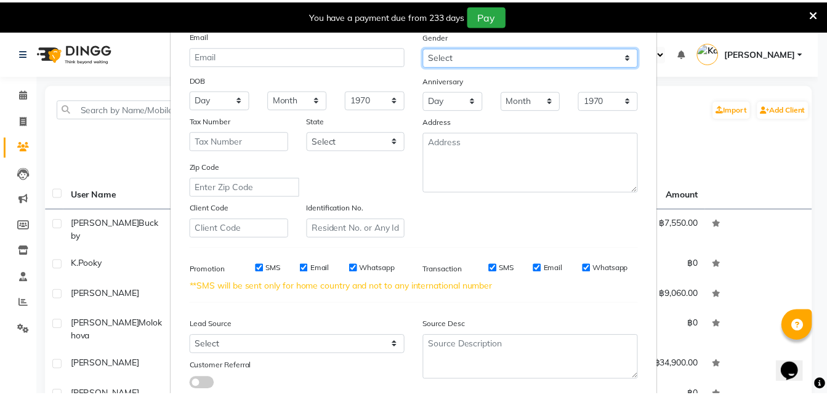
scroll to position [186, 0]
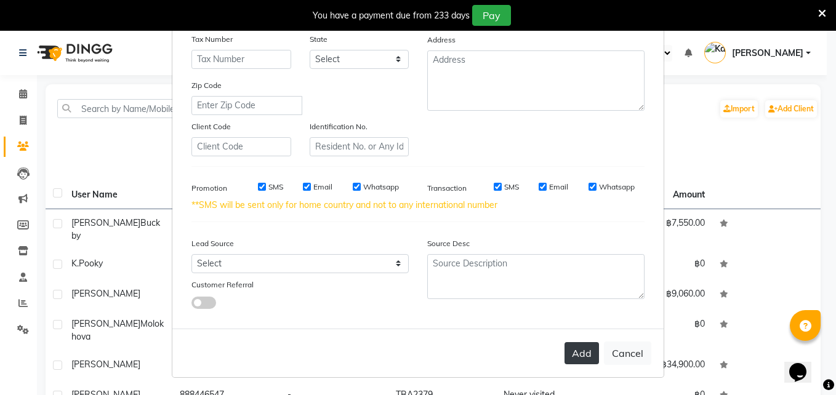
click at [577, 351] on button "Add" at bounding box center [582, 353] width 34 height 22
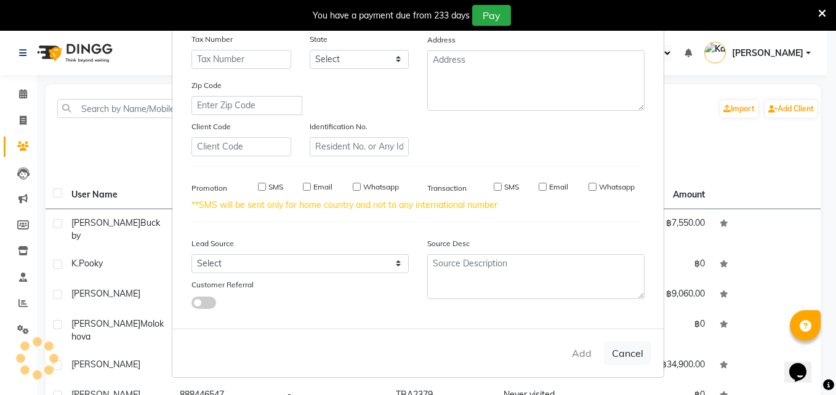
select select
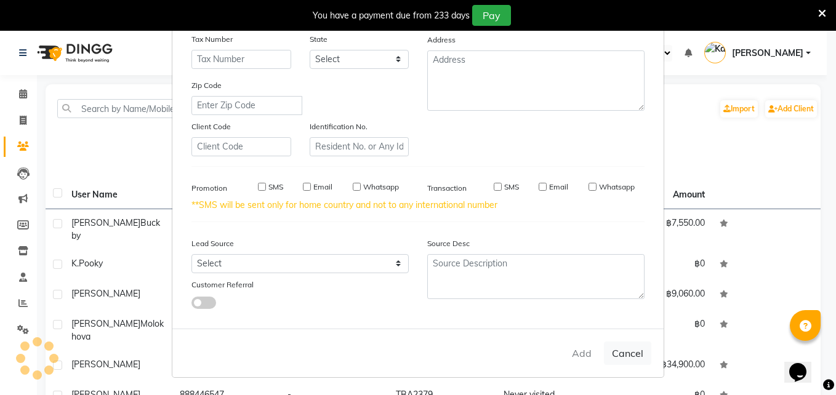
select select
checkbox input "false"
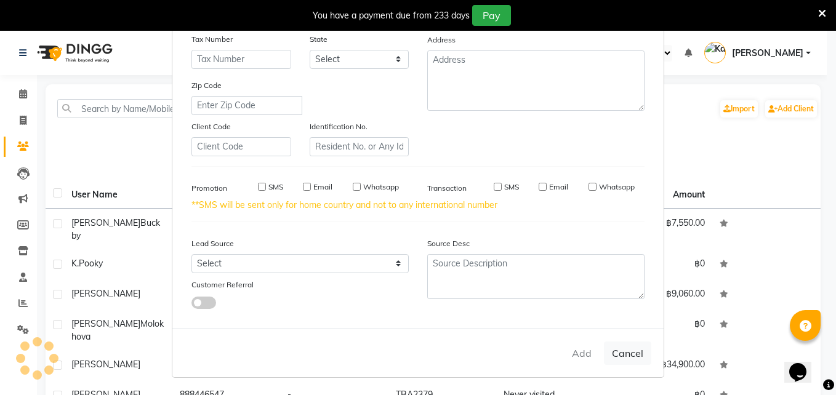
checkbox input "false"
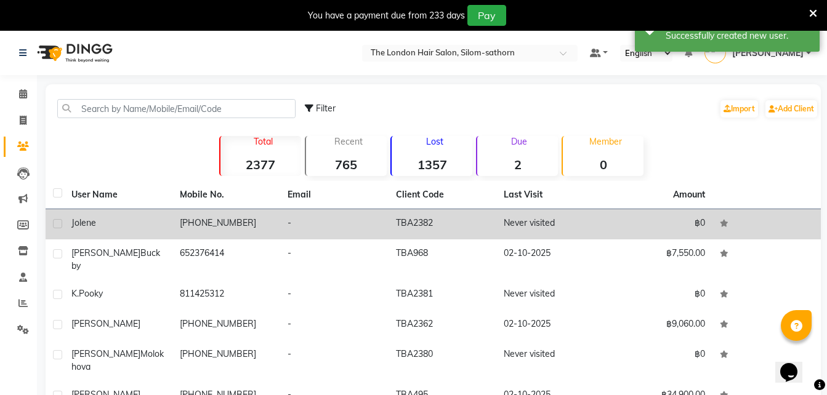
click at [400, 219] on td "TBA2382" at bounding box center [443, 224] width 108 height 30
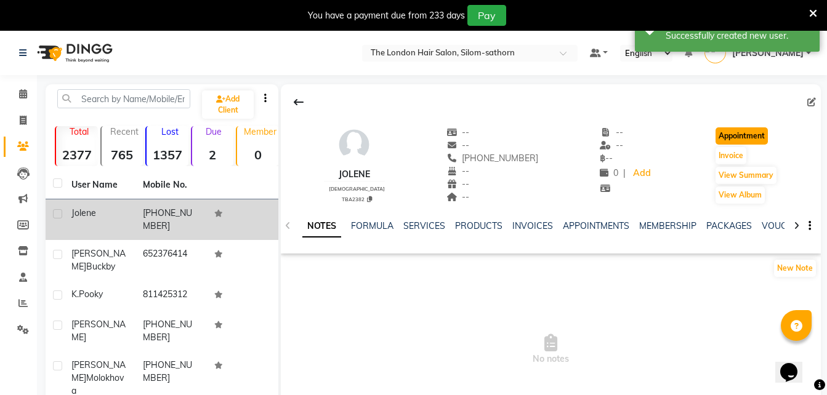
click at [734, 139] on button "Appointment" at bounding box center [742, 135] width 52 height 17
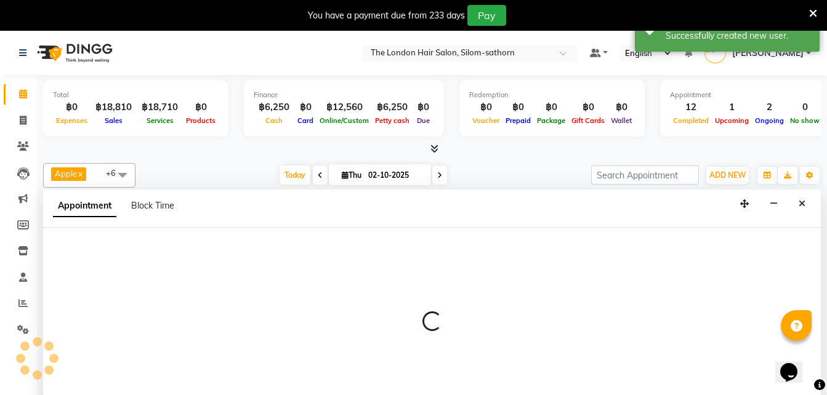
scroll to position [31, 0]
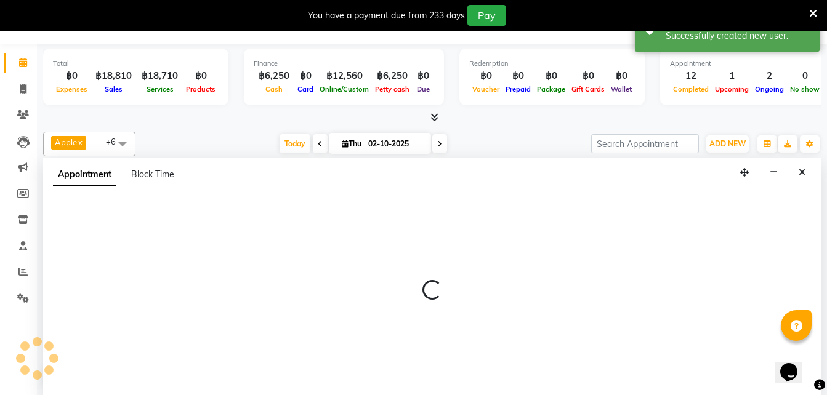
select select "600"
select select "tentative"
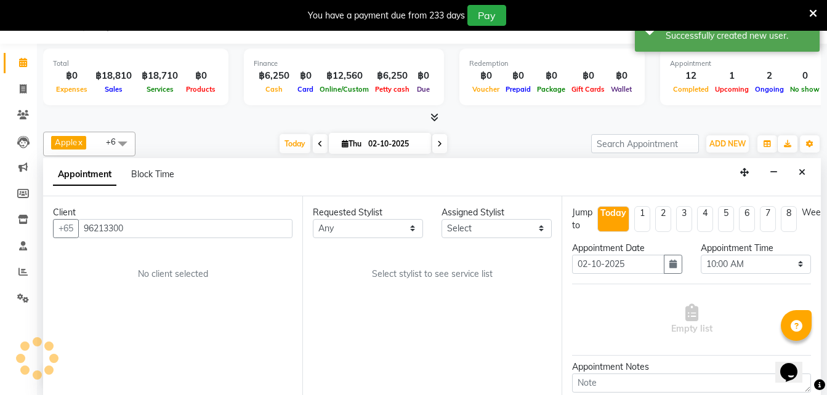
scroll to position [434, 0]
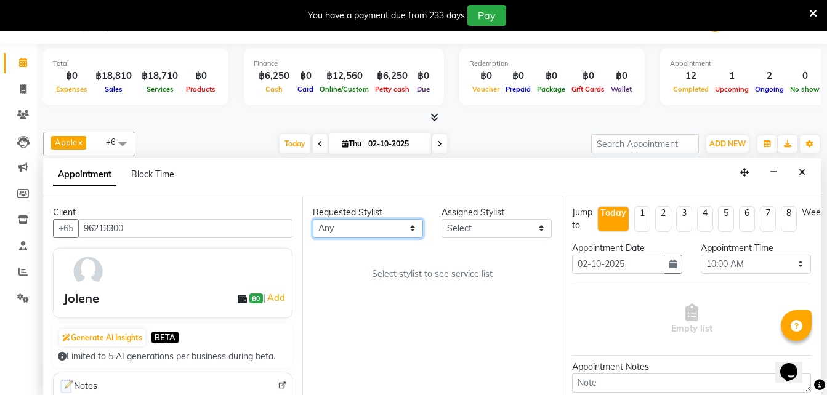
click at [340, 224] on select "Any Aon Apple Boss Luke Fon Kate Pim Por" at bounding box center [368, 228] width 110 height 19
select select "65351"
click at [313, 219] on select "Any Aon Apple Boss Luke Fon Kate Pim Por" at bounding box center [368, 228] width 110 height 19
select select "65351"
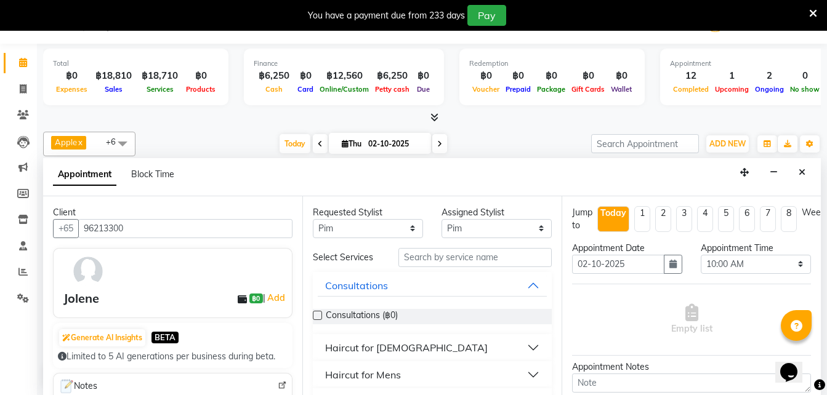
click at [402, 349] on div "Haircut for Ladies" at bounding box center [406, 348] width 163 height 15
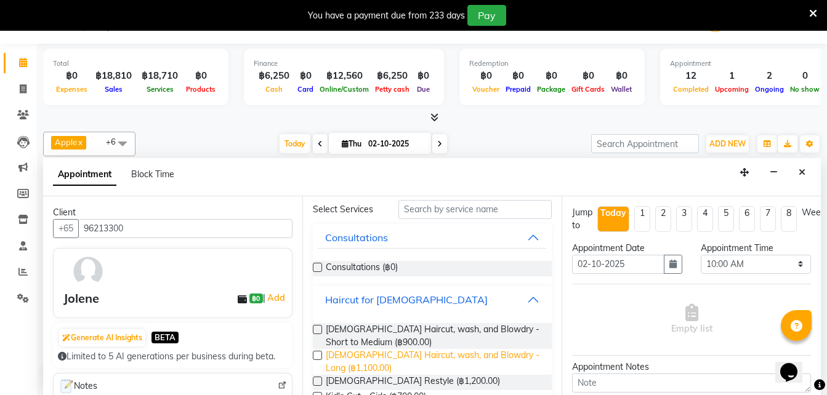
scroll to position [49, 0]
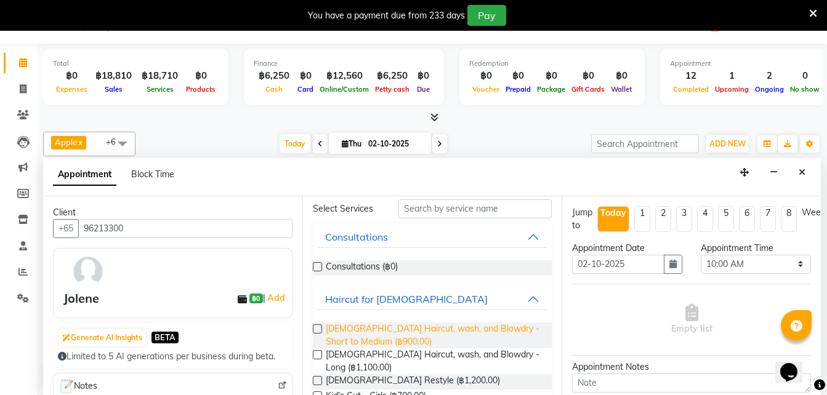
click at [399, 333] on span "Ladies Haircut, wash, and Blowdry - Short to Medium (฿900.00)" at bounding box center [434, 336] width 216 height 26
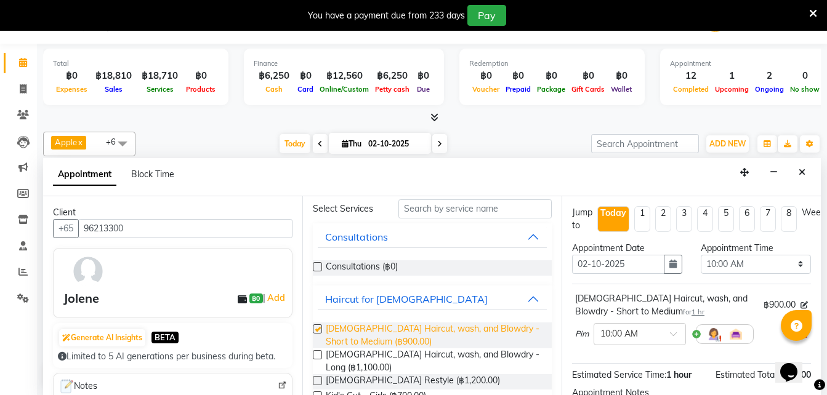
checkbox input "false"
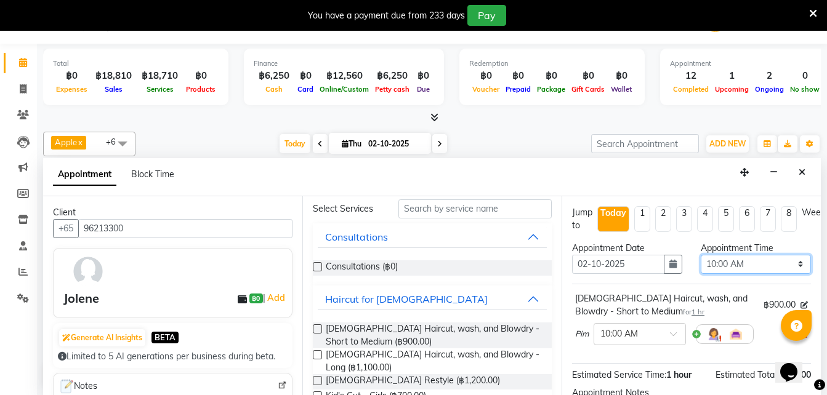
click at [727, 265] on select "Select 10:00 AM 10:05 AM 10:10 AM 10:15 AM 10:20 AM 10:25 AM 10:30 AM 10:35 AM …" at bounding box center [756, 264] width 110 height 19
select select "1080"
click at [701, 255] on select "Select 10:00 AM 10:05 AM 10:10 AM 10:15 AM 10:20 AM 10:25 AM 10:30 AM 10:35 AM …" at bounding box center [756, 264] width 110 height 19
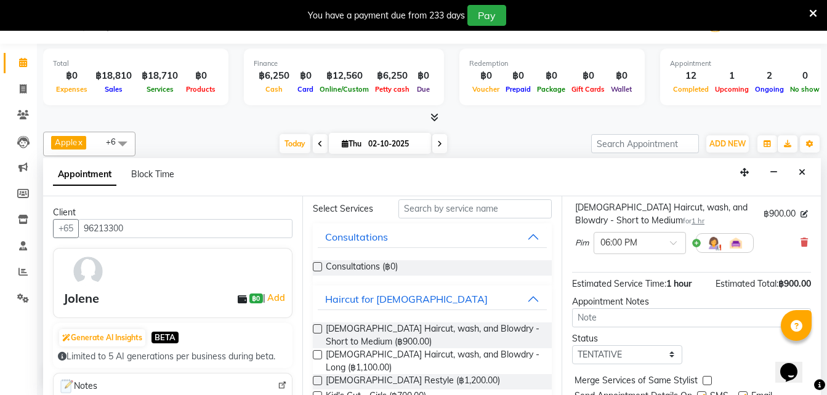
scroll to position [147, 0]
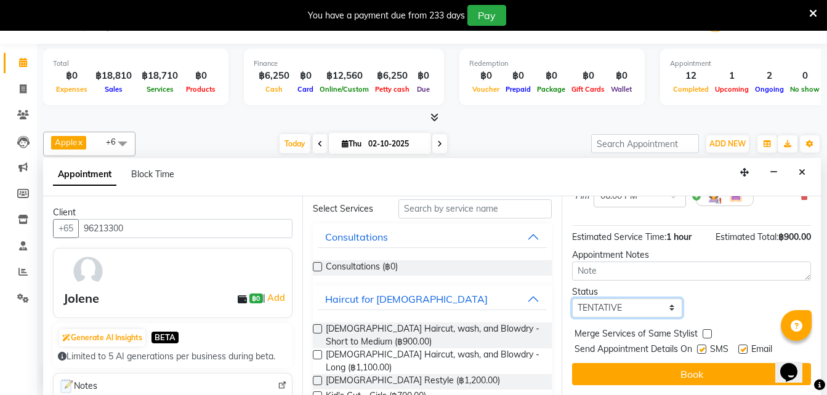
click at [612, 305] on select "Select TENTATIVE CONFIRM CHECK-IN UPCOMING" at bounding box center [627, 308] width 110 height 19
select select "confirm booking"
click at [572, 299] on select "Select TENTATIVE CONFIRM CHECK-IN UPCOMING" at bounding box center [627, 308] width 110 height 19
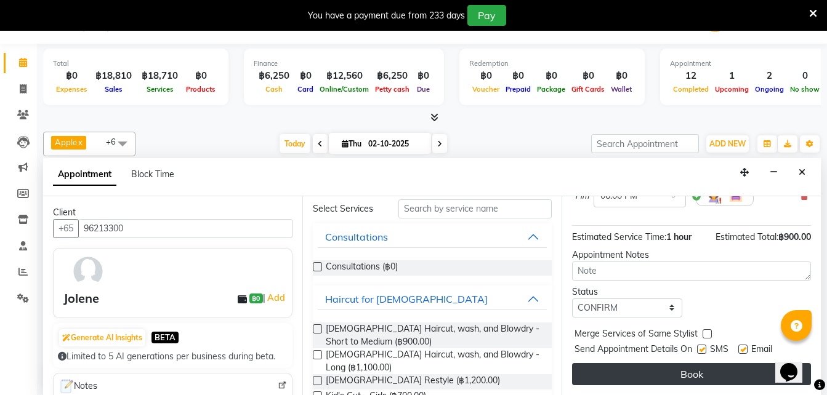
click at [623, 366] on button "Book" at bounding box center [691, 374] width 239 height 22
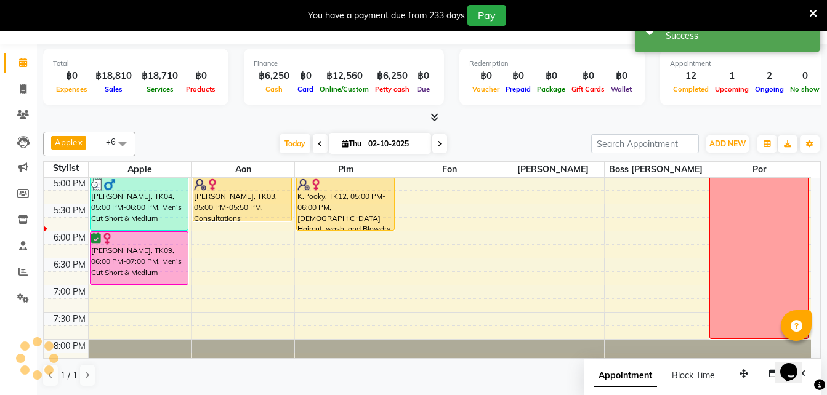
scroll to position [0, 0]
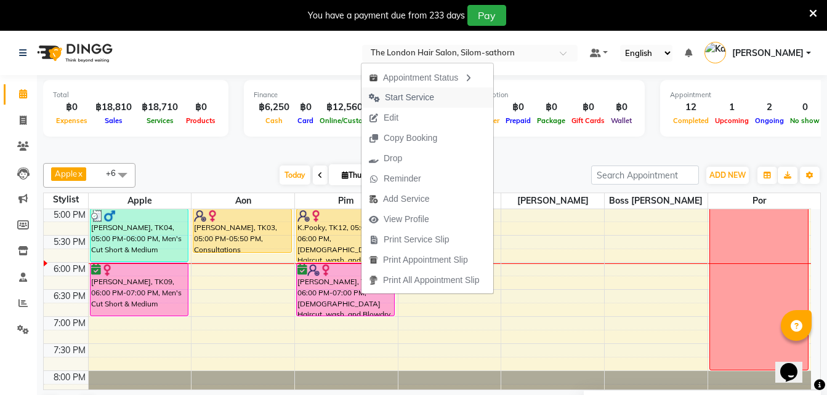
click at [410, 97] on span "Start Service" at bounding box center [409, 97] width 49 height 13
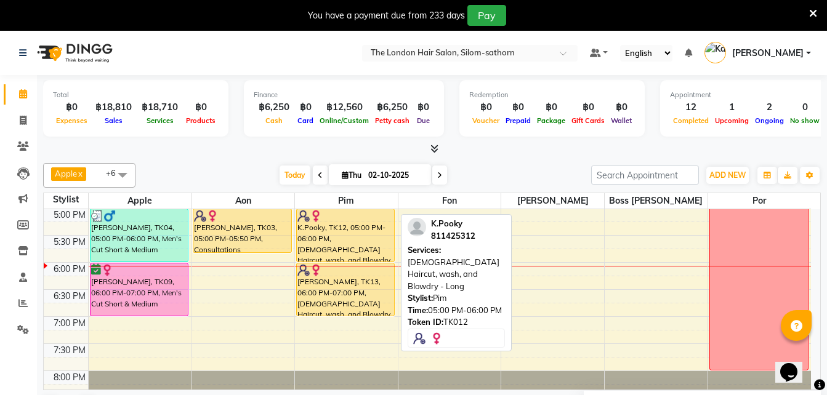
click at [336, 241] on div "K.Pooky, TK12, 05:00 PM-06:00 PM, Ladies Haircut, wash, and Blowdry - Long" at bounding box center [346, 235] width 98 height 52
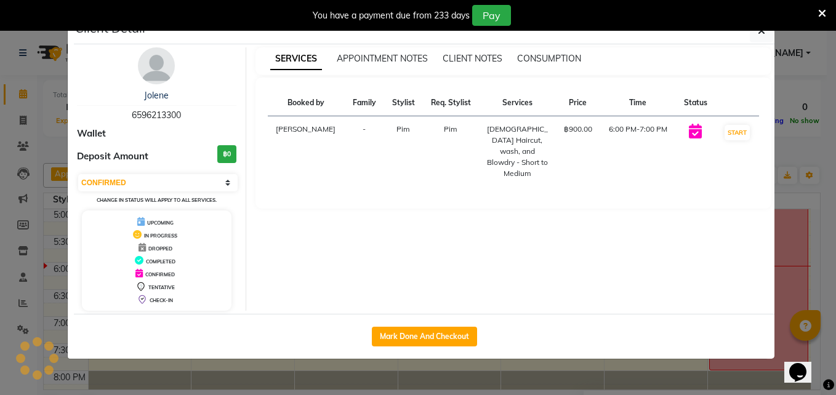
select select "1"
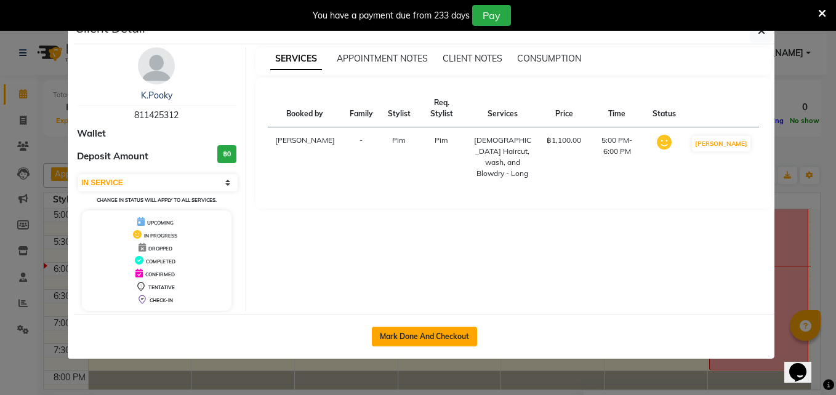
click at [410, 331] on button "Mark Done And Checkout" at bounding box center [424, 337] width 105 height 20
select select "service"
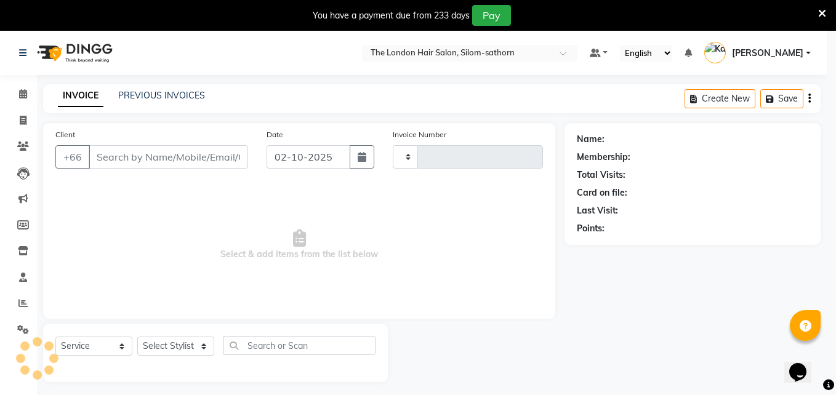
type input "1849"
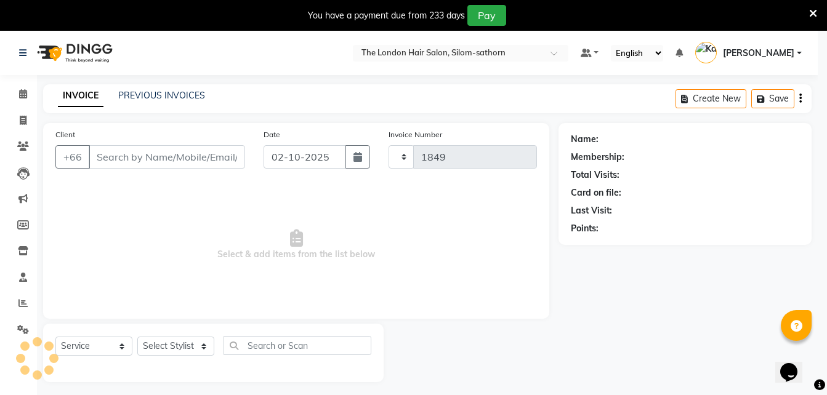
select select "6977"
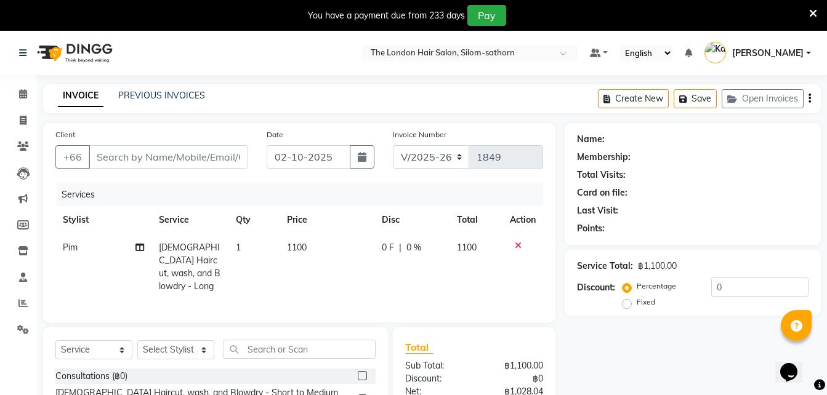
type input "811425312"
select select "65351"
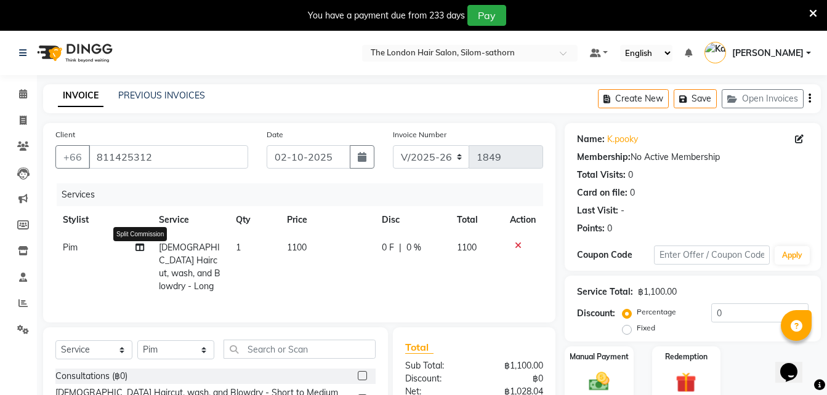
click at [139, 245] on icon at bounding box center [139, 247] width 9 height 9
select select "65351"
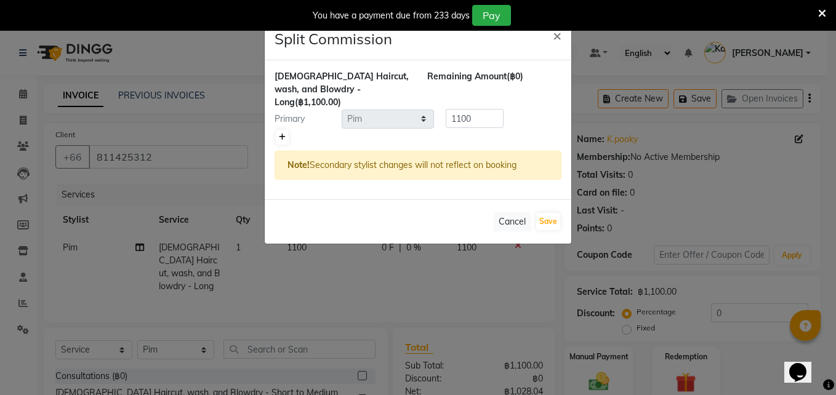
click at [279, 134] on icon at bounding box center [282, 137] width 7 height 7
type input "550"
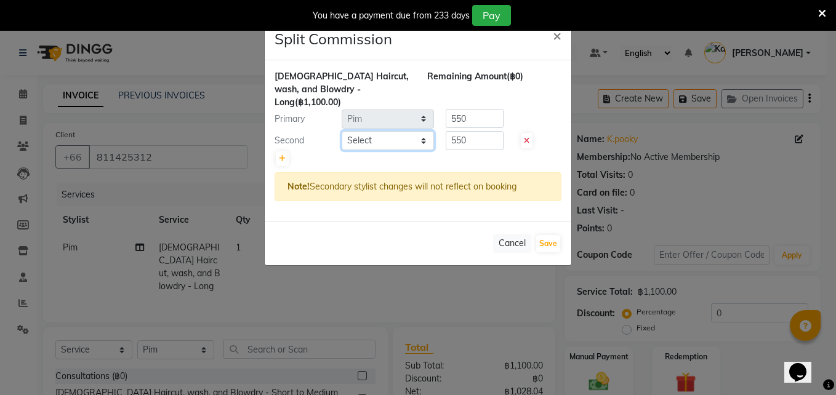
click at [355, 131] on select "Select Aon Apple Boss Luke Fon Kate Pim Por" at bounding box center [388, 140] width 92 height 19
select select "56711"
click at [342, 131] on select "Select Aon Apple Boss Luke Fon Kate Pim Por" at bounding box center [388, 140] width 92 height 19
click at [478, 131] on input "550" at bounding box center [475, 140] width 58 height 19
type input "5"
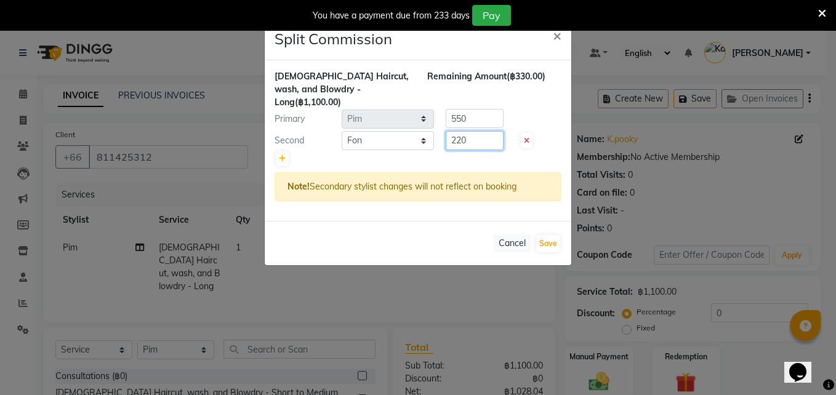
type input "220"
click at [479, 109] on input "550" at bounding box center [475, 118] width 58 height 19
type input "5"
type input "880"
click at [548, 237] on button "Save" at bounding box center [548, 243] width 24 height 17
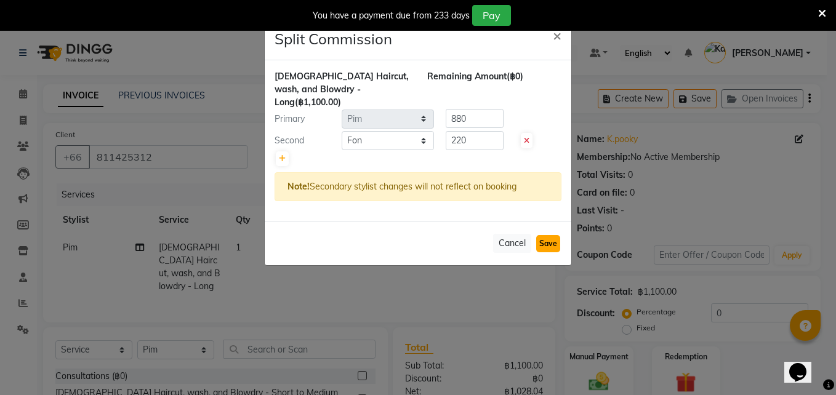
select select "Select"
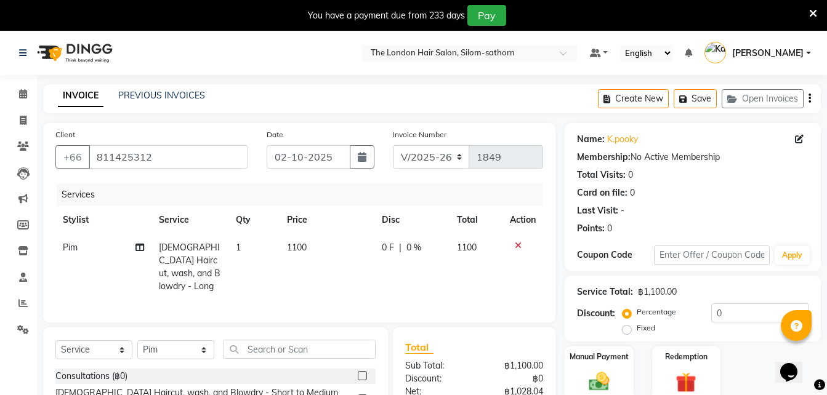
scroll to position [129, 0]
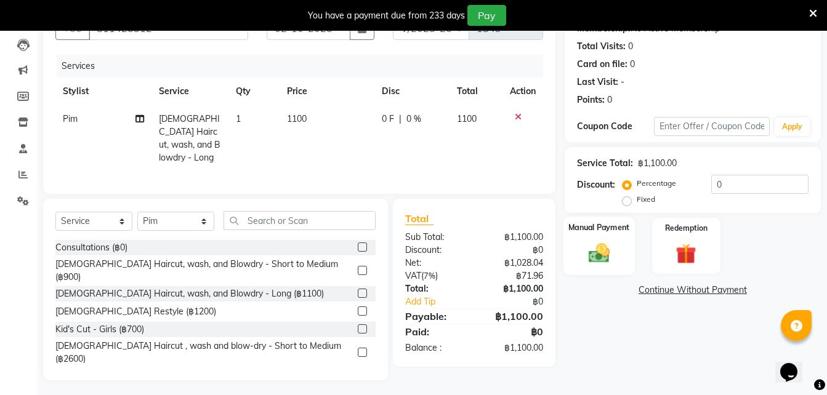
click at [594, 254] on img at bounding box center [599, 253] width 34 height 25
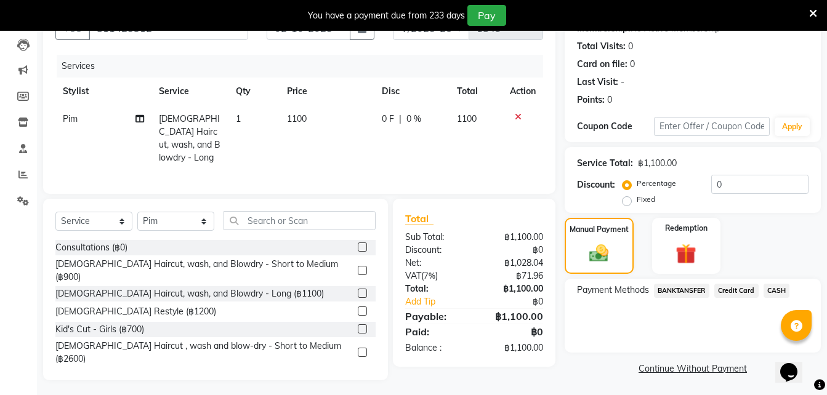
click at [739, 291] on span "Credit Card" at bounding box center [736, 291] width 44 height 14
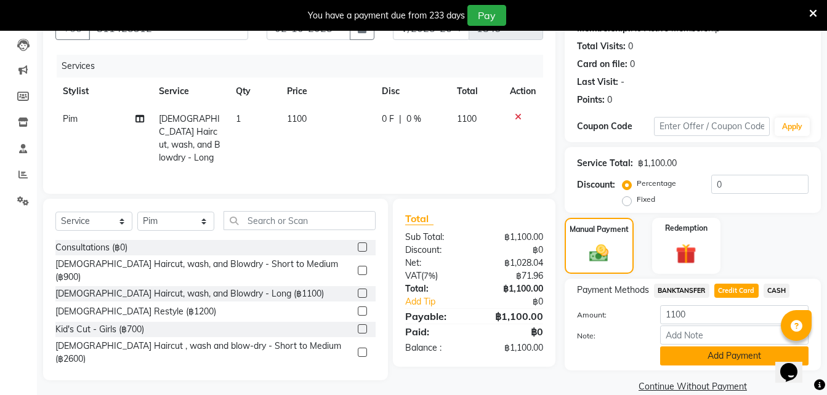
click at [699, 362] on button "Add Payment" at bounding box center [734, 356] width 148 height 19
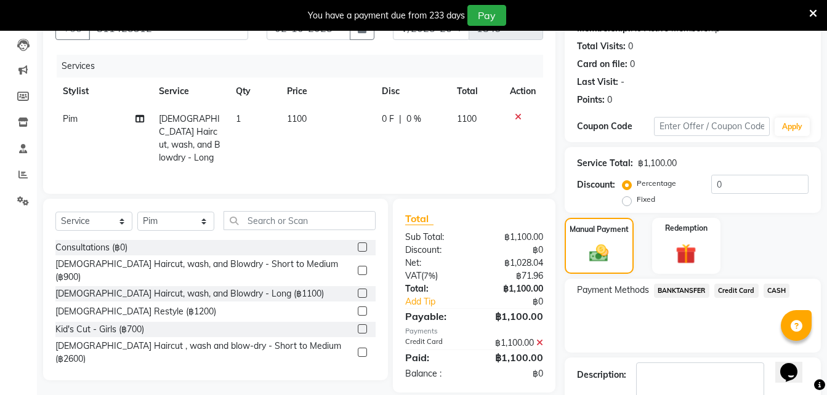
scroll to position [200, 0]
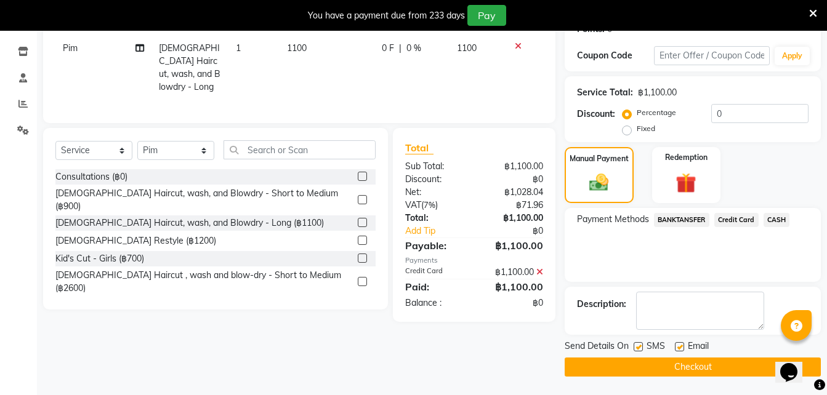
click at [658, 371] on button "Checkout" at bounding box center [693, 367] width 256 height 19
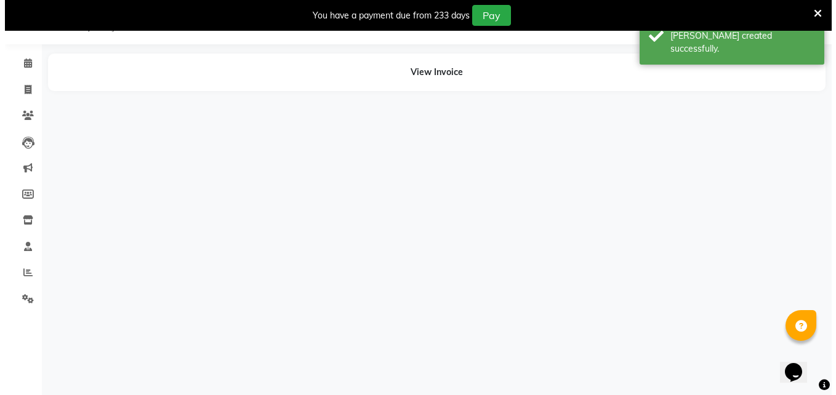
scroll to position [31, 0]
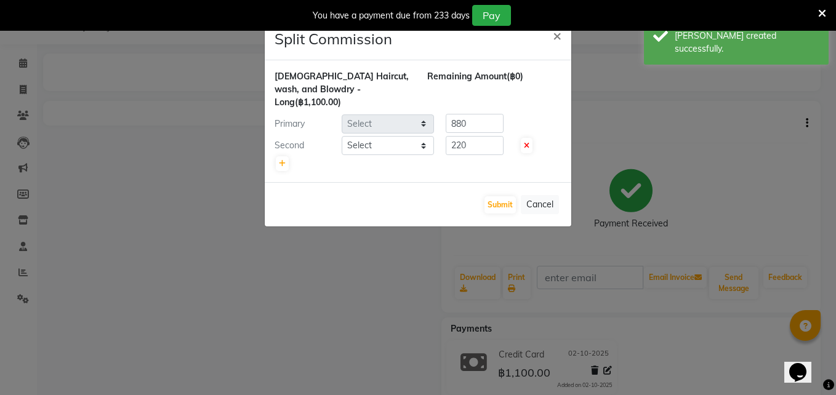
select select "65351"
select select "56711"
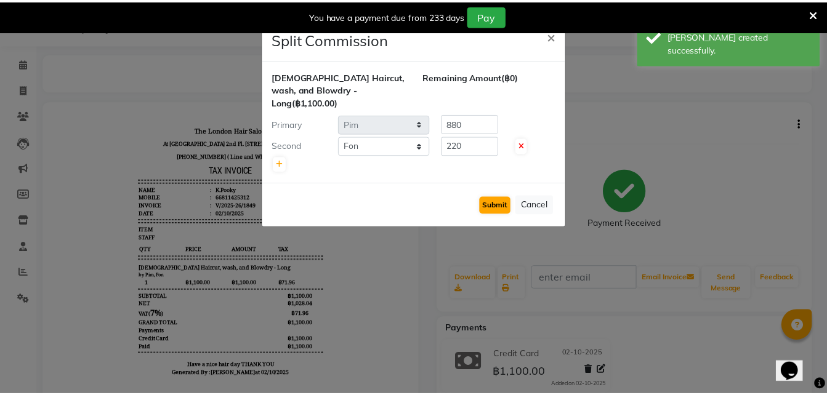
scroll to position [0, 0]
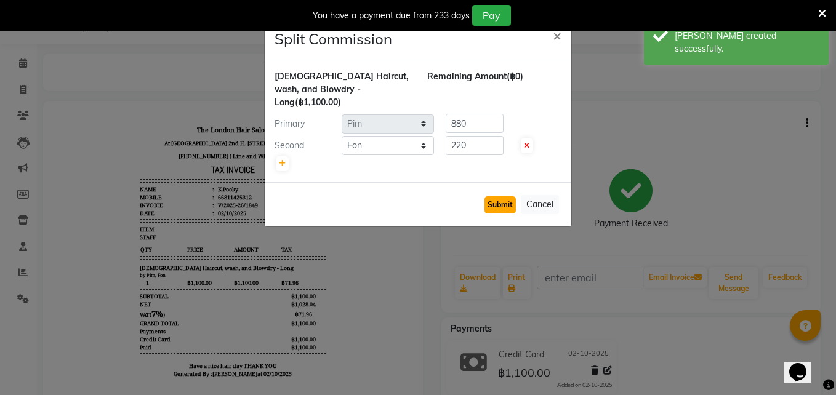
click at [498, 196] on button "Submit" at bounding box center [500, 204] width 31 height 17
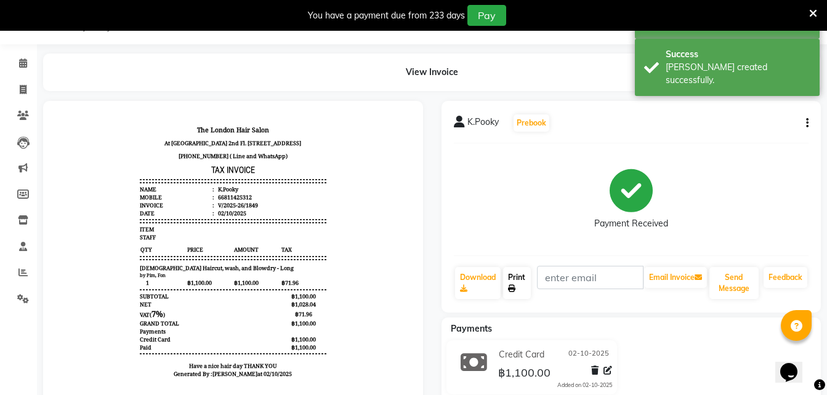
click at [522, 288] on link "Print" at bounding box center [517, 283] width 28 height 32
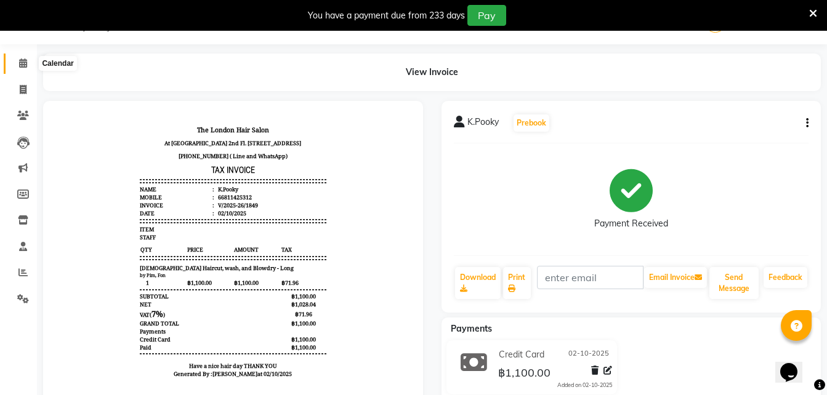
click at [22, 65] on icon at bounding box center [23, 63] width 8 height 9
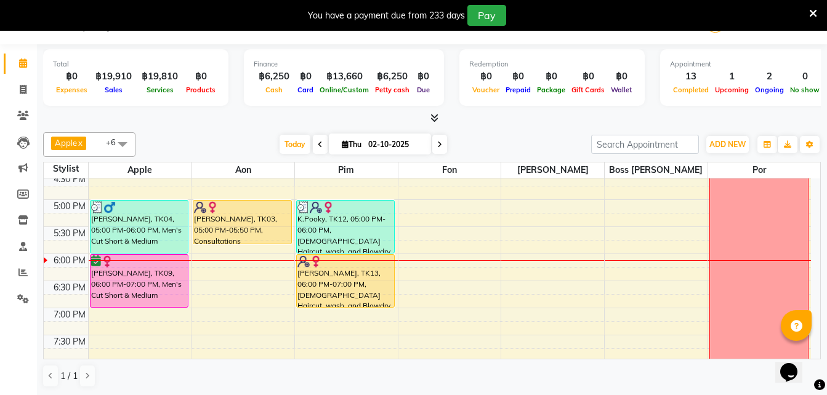
scroll to position [413, 0]
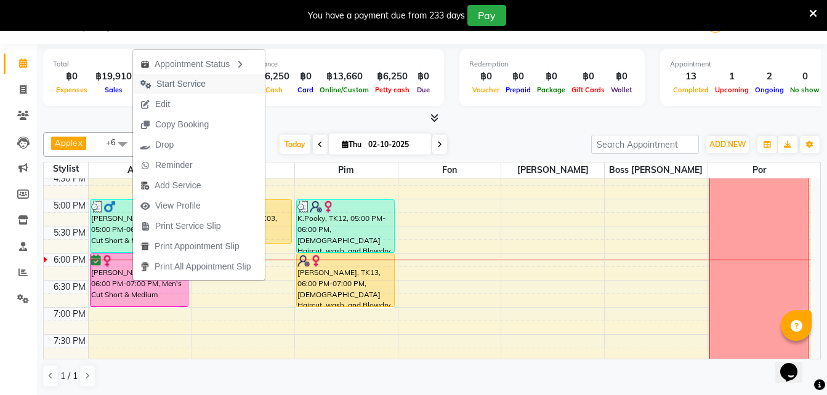
click at [180, 87] on span "Start Service" at bounding box center [180, 84] width 49 height 13
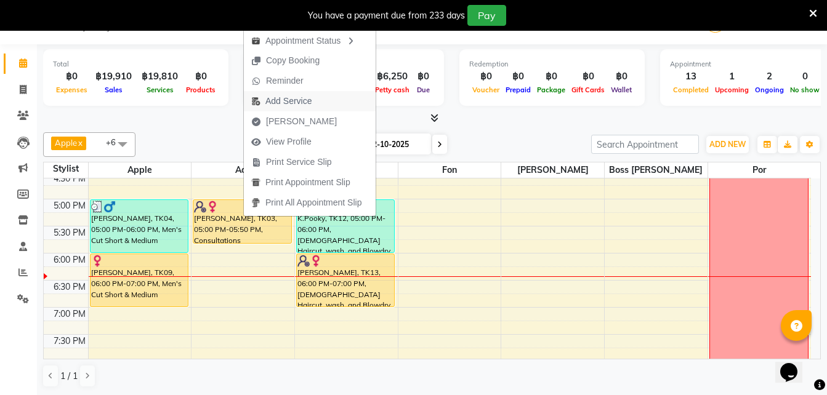
click at [293, 97] on span "Add Service" at bounding box center [288, 101] width 46 height 13
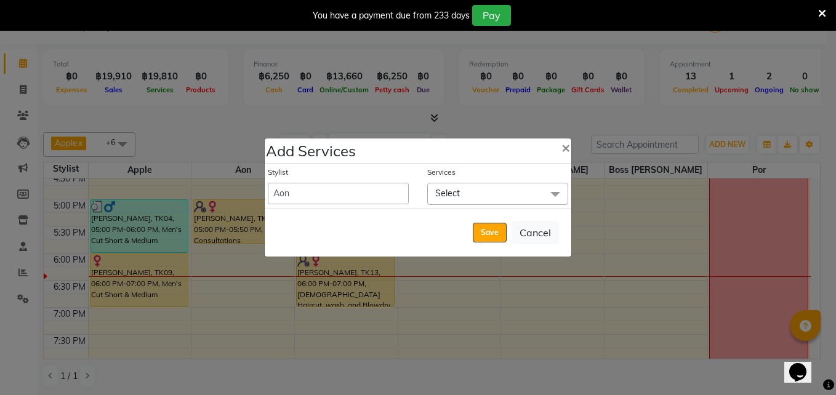
click at [451, 198] on span "Select" at bounding box center [447, 193] width 25 height 11
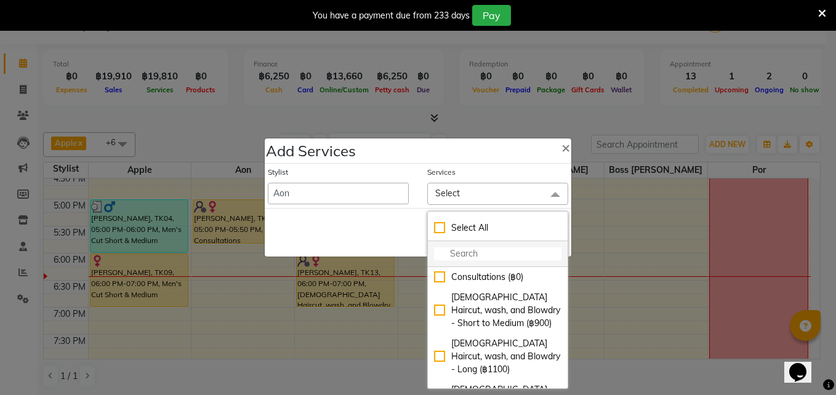
click at [475, 257] on input "multiselect-search" at bounding box center [497, 254] width 127 height 13
type input "o"
checkbox input "true"
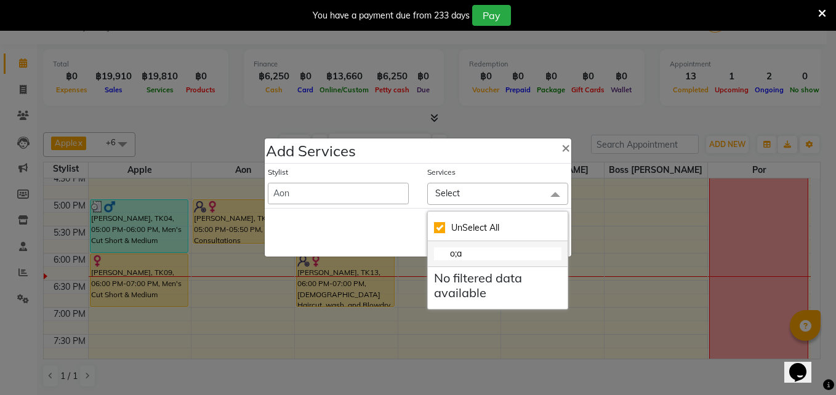
type input "o;"
checkbox input "false"
type input "o"
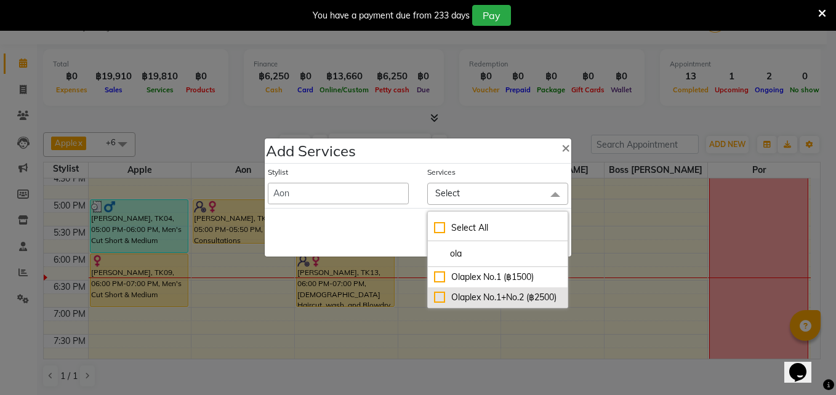
type input "ola"
click at [514, 299] on div "Olaplex No.1+No.2 (฿2500)" at bounding box center [497, 297] width 127 height 13
checkbox input "true"
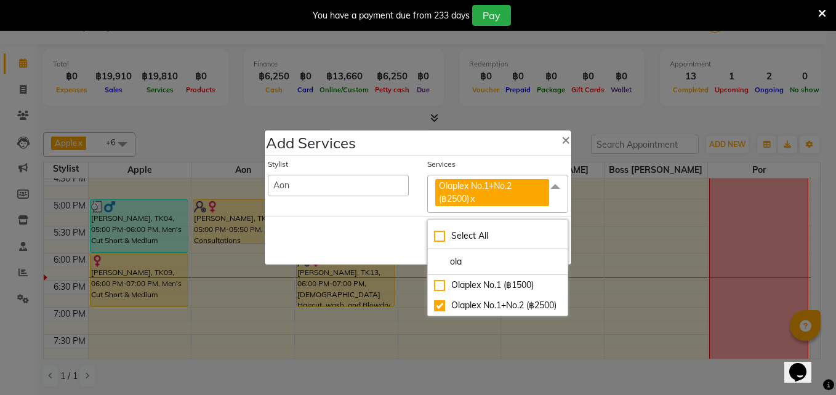
click at [361, 244] on div "Save Cancel" at bounding box center [418, 240] width 307 height 49
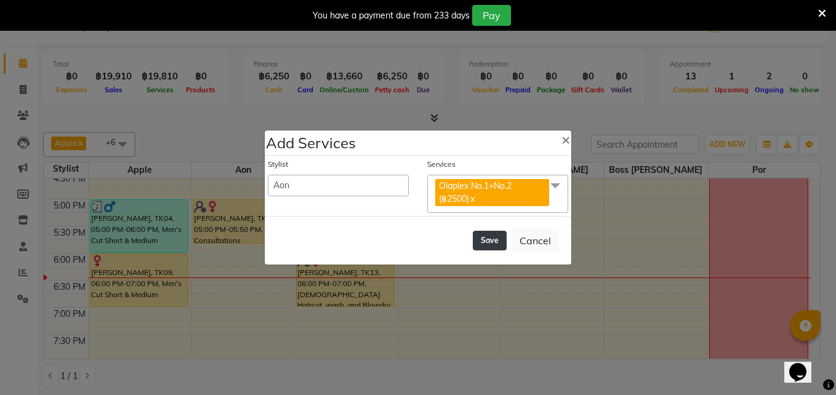
click at [492, 243] on button "Save" at bounding box center [490, 241] width 34 height 20
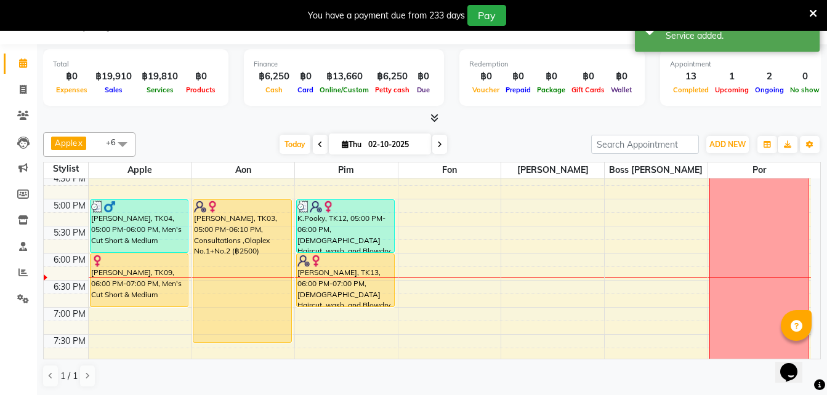
scroll to position [415, 0]
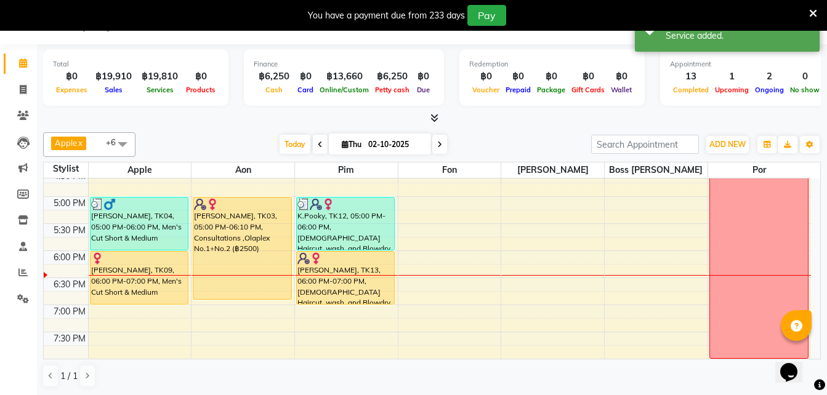
drag, startPoint x: 245, startPoint y: 261, endPoint x: 243, endPoint y: 301, distance: 40.7
click at [243, 301] on div "Greta, TK02, 02:30 PM-04:00 PM, Balayage Long,Toner Long,Ladies Haircut, wash, …" at bounding box center [243, 88] width 103 height 650
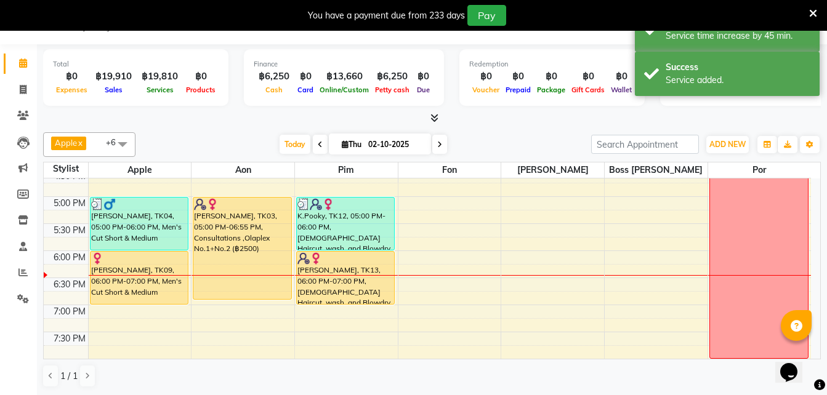
click at [249, 299] on div "Greta, TK02, 02:30 PM-04:00 PM, Balayage Long,Toner Long,Ladies Haircut, wash, …" at bounding box center [243, 88] width 103 height 650
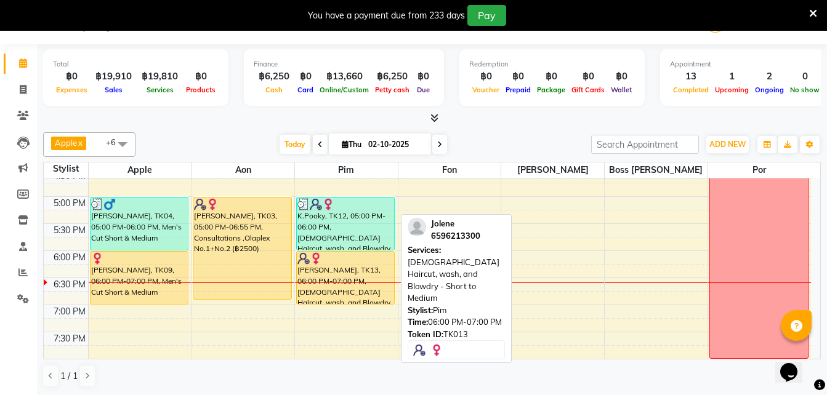
click at [343, 293] on div "Sara, TK08, 01:00 PM-01:45 PM, Colour Regrowth Short K.Pooky, TK12, 05:00 PM-06…" at bounding box center [346, 88] width 103 height 650
drag, startPoint x: 360, startPoint y: 305, endPoint x: 364, endPoint y: 297, distance: 9.1
click at [364, 297] on div "9:00 AM 9:30 AM 10:00 AM 10:30 AM 11:00 AM 11:30 AM 12:00 PM 12:30 PM 1:00 PM 1…" at bounding box center [427, 88] width 767 height 650
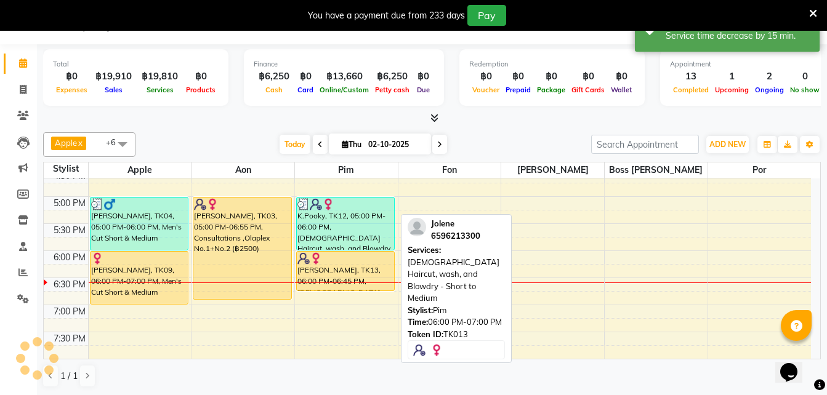
click at [373, 268] on div "Jolene, TK13, 06:00 PM-06:45 PM, Ladies Haircut, wash, and Blowdry - Short to M…" at bounding box center [346, 271] width 98 height 39
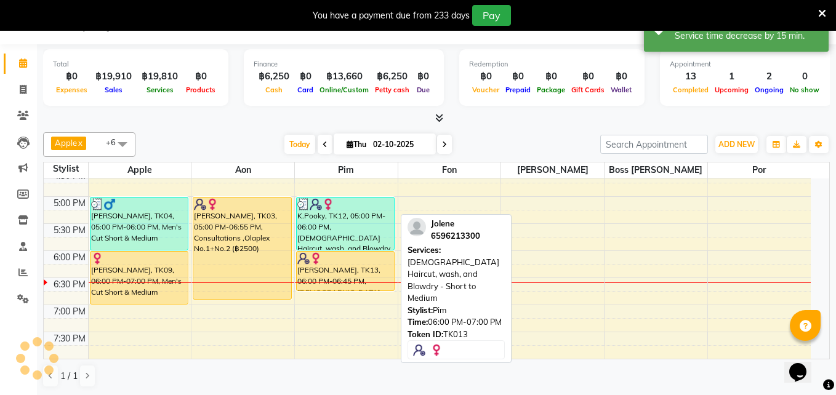
select select "1"
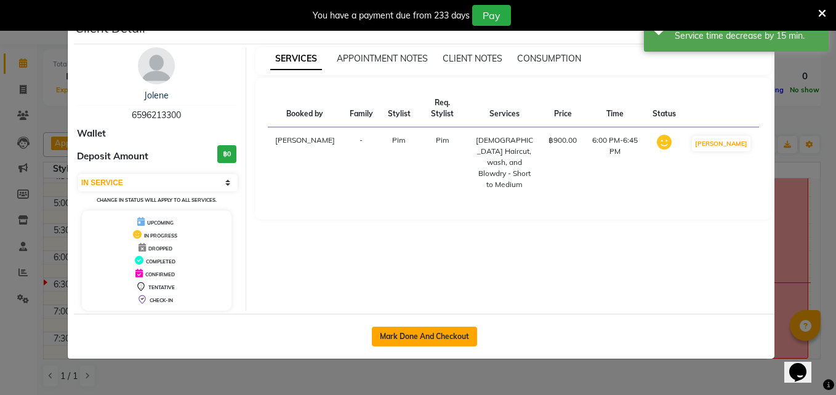
click at [419, 333] on button "Mark Done And Checkout" at bounding box center [424, 337] width 105 height 20
select select "service"
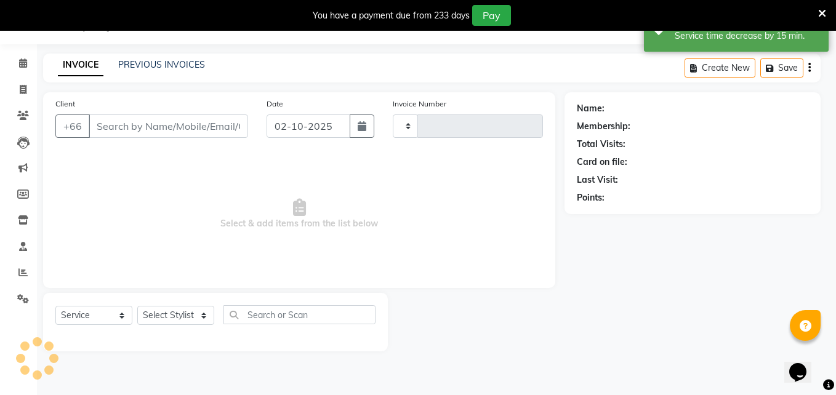
type input "1850"
select select "6977"
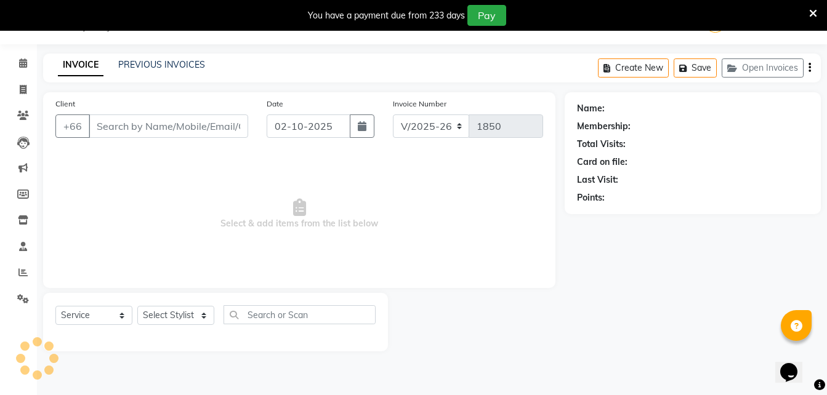
type input "6596213300"
select select "65351"
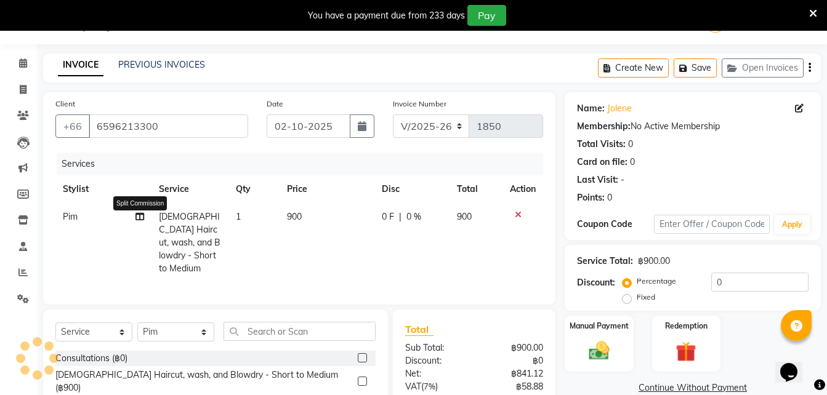
click at [137, 220] on icon at bounding box center [139, 216] width 9 height 9
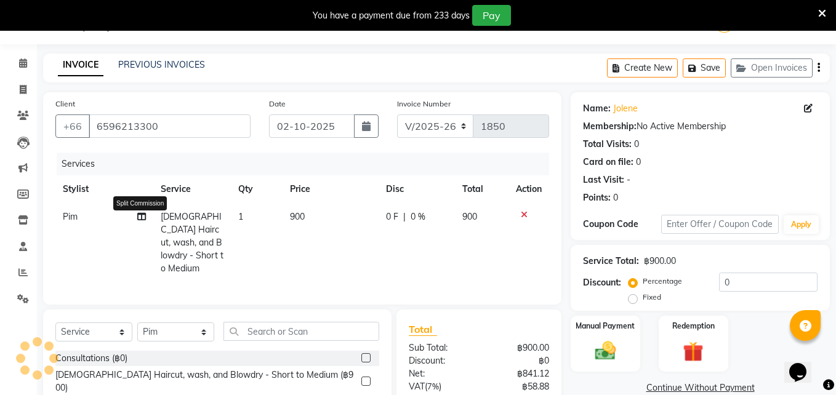
select select "65351"
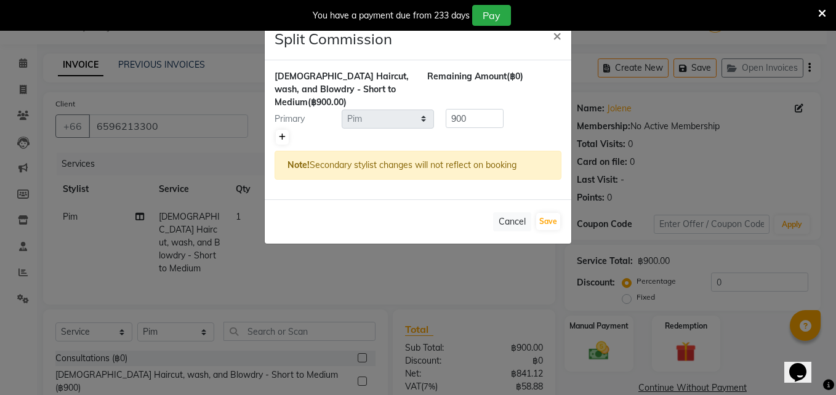
click at [281, 141] on link at bounding box center [282, 137] width 13 height 15
type input "450"
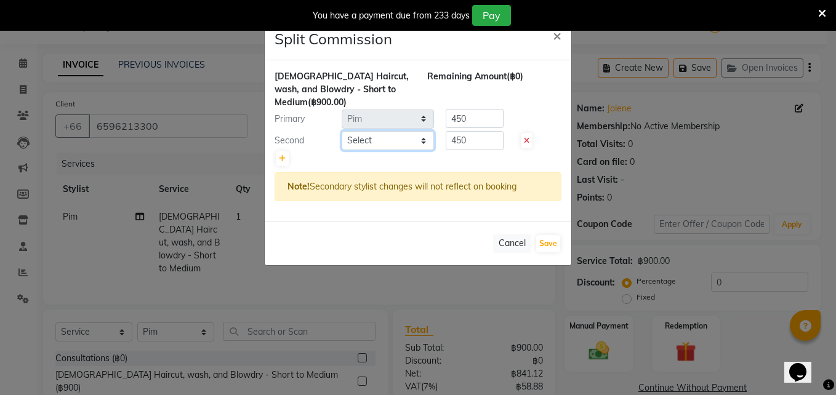
click at [365, 142] on select "Select Aon Apple Boss Luke Fon Kate Pim Por" at bounding box center [388, 140] width 92 height 19
select select "56711"
click at [342, 131] on select "Select Aon Apple Boss Luke Fon Kate Pim Por" at bounding box center [388, 140] width 92 height 19
click at [484, 145] on input "450" at bounding box center [475, 140] width 58 height 19
type input "4"
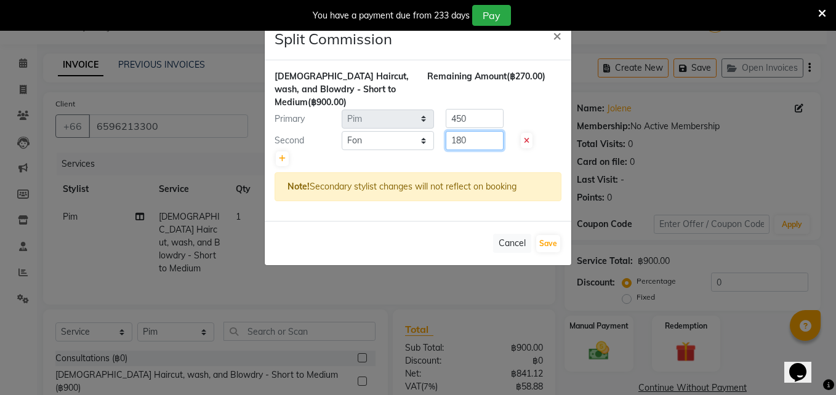
type input "180"
click at [482, 122] on input "450" at bounding box center [475, 118] width 58 height 19
type input "4"
type input "720"
click at [549, 243] on button "Save" at bounding box center [548, 243] width 24 height 17
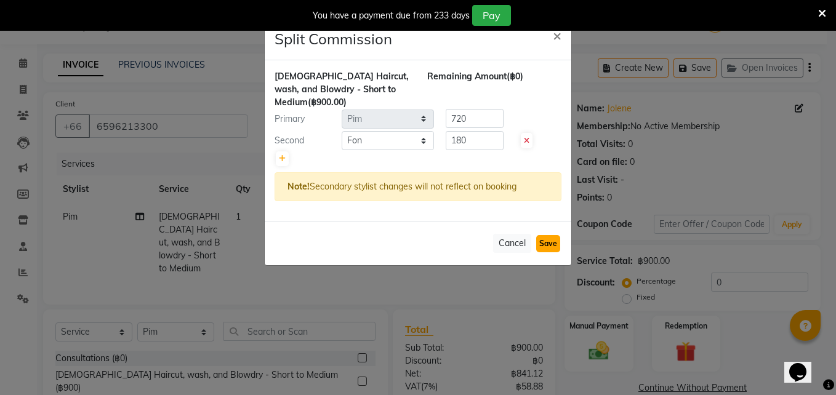
select select "Select"
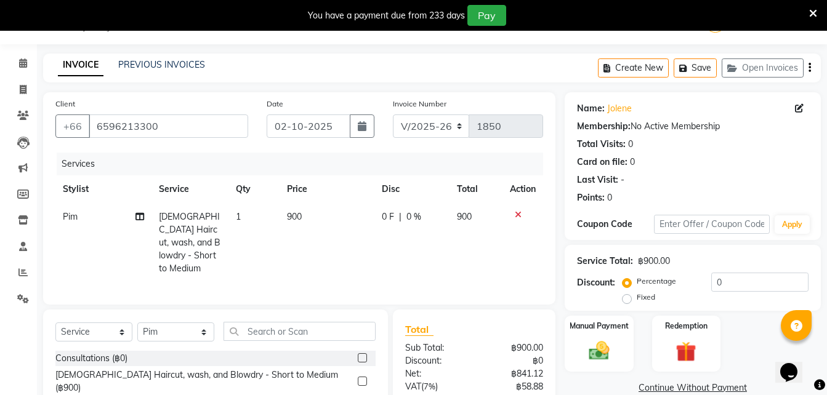
scroll to position [81, 0]
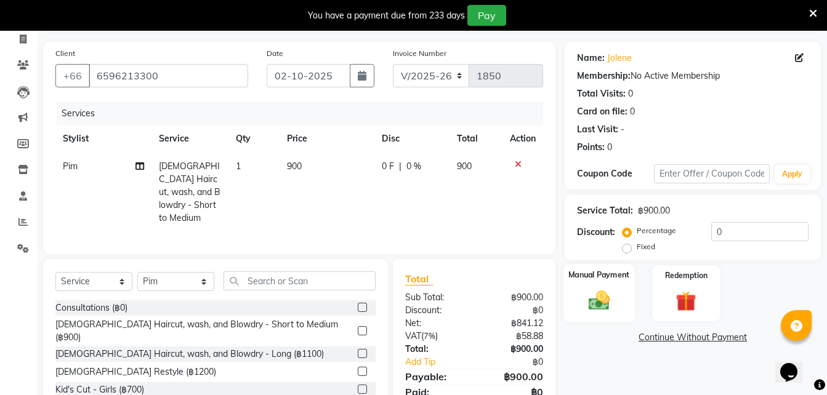
click at [600, 309] on img at bounding box center [599, 300] width 34 height 25
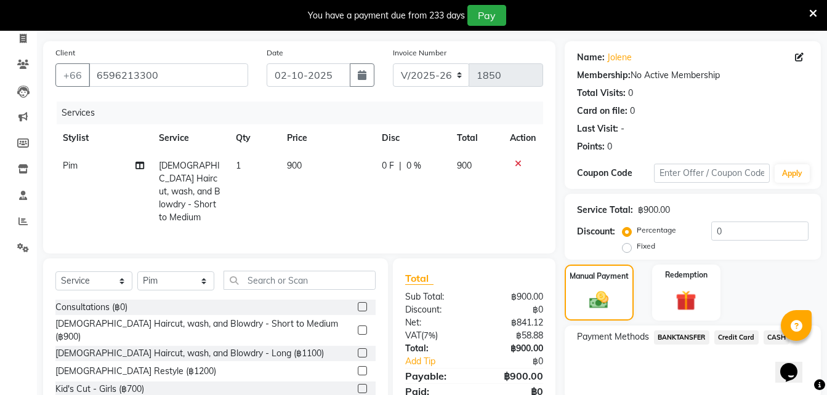
scroll to position [142, 0]
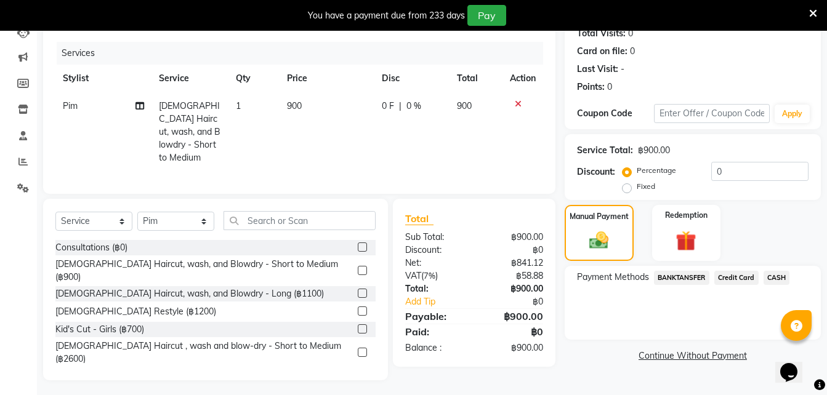
click at [778, 280] on span "CASH" at bounding box center [777, 278] width 26 height 14
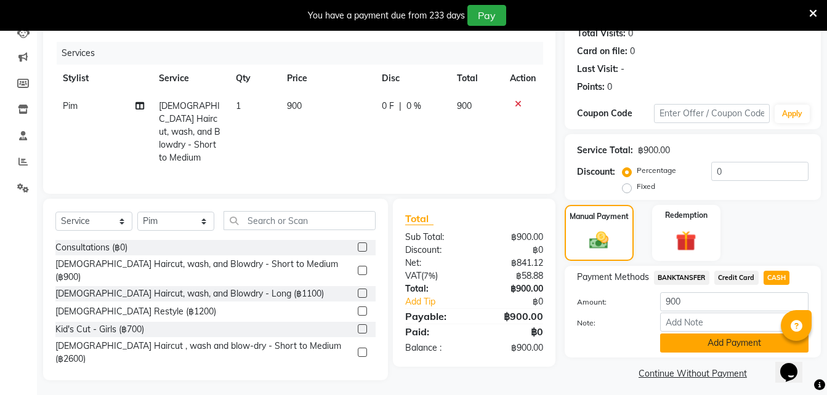
click at [692, 339] on button "Add Payment" at bounding box center [734, 343] width 148 height 19
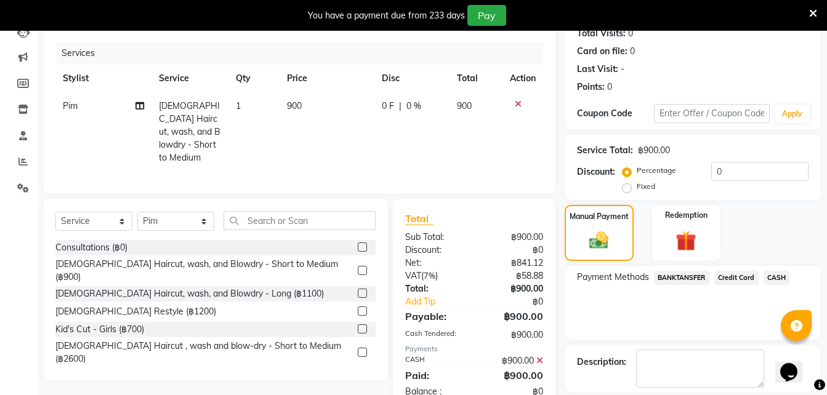
scroll to position [200, 0]
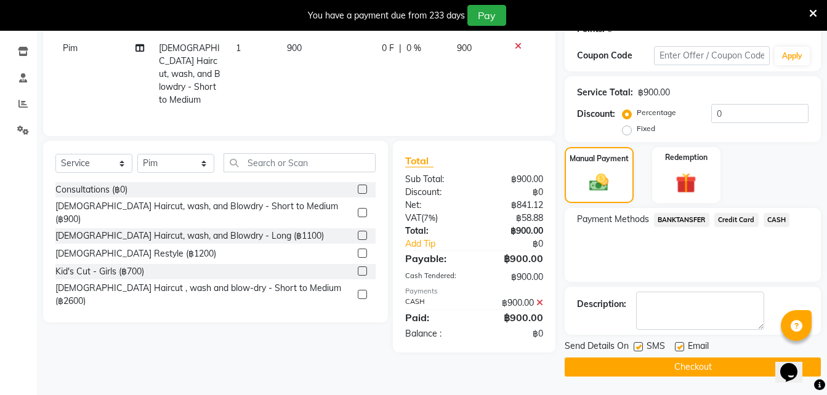
click at [649, 370] on button "Checkout" at bounding box center [693, 367] width 256 height 19
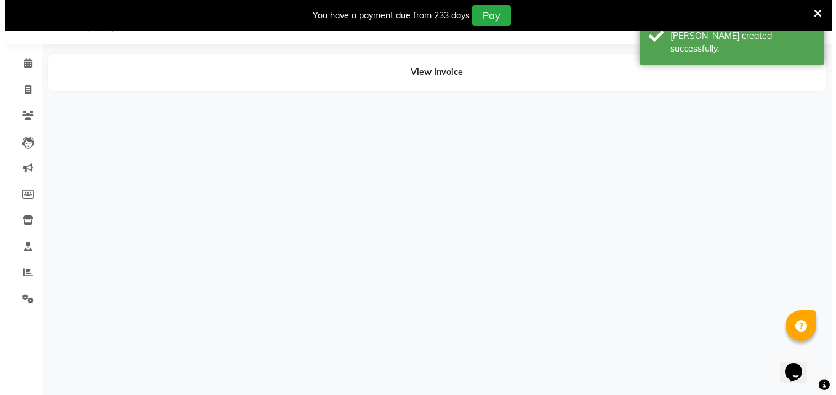
scroll to position [31, 0]
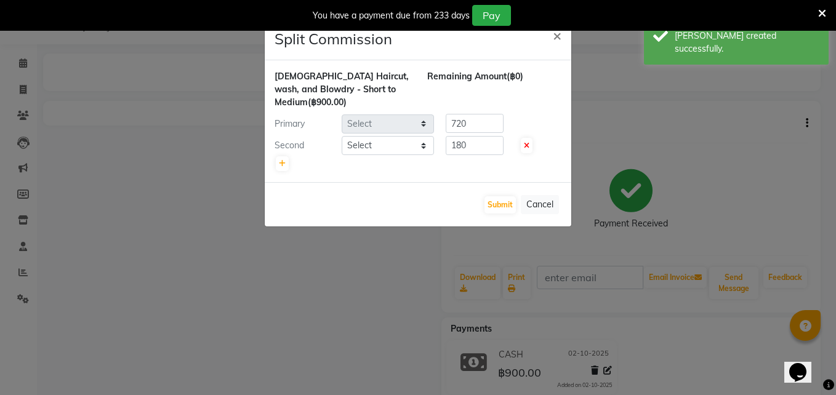
select select "65351"
select select "56711"
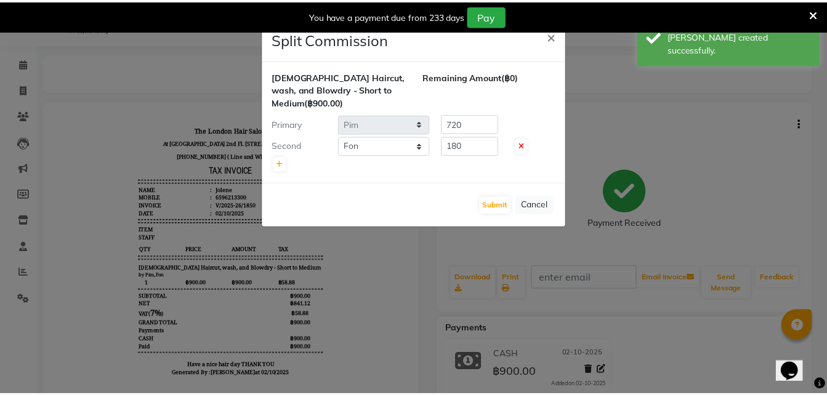
scroll to position [0, 0]
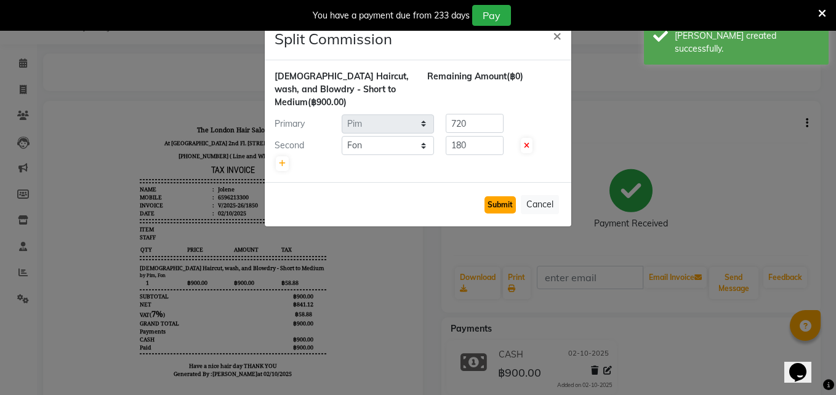
click at [492, 210] on button "Submit" at bounding box center [500, 204] width 31 height 17
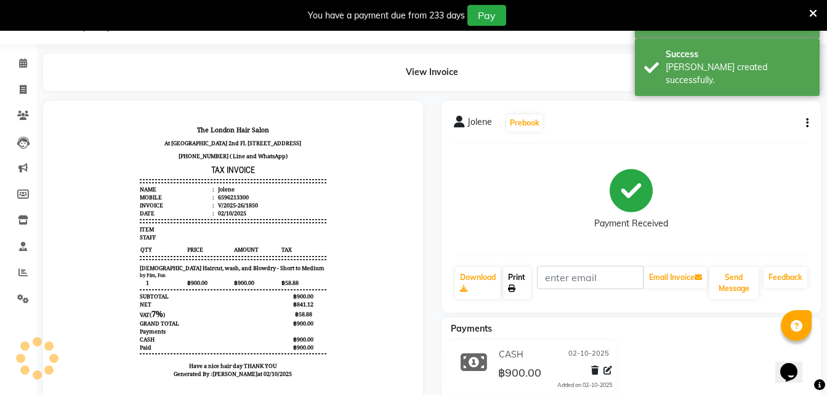
click at [516, 285] on link "Print" at bounding box center [517, 283] width 28 height 32
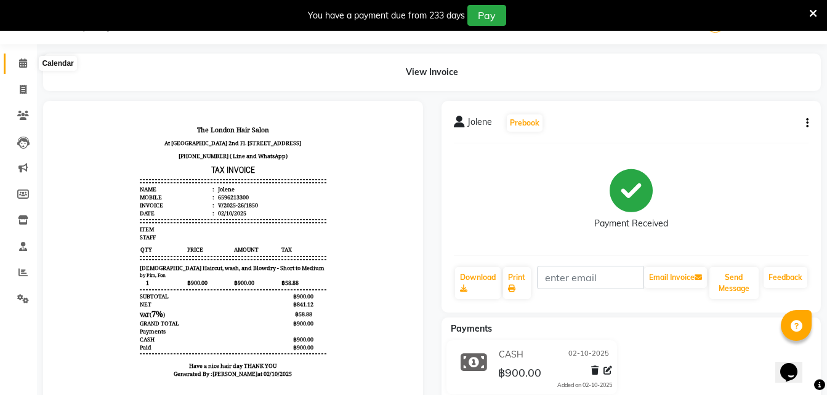
click at [27, 67] on icon at bounding box center [23, 63] width 8 height 9
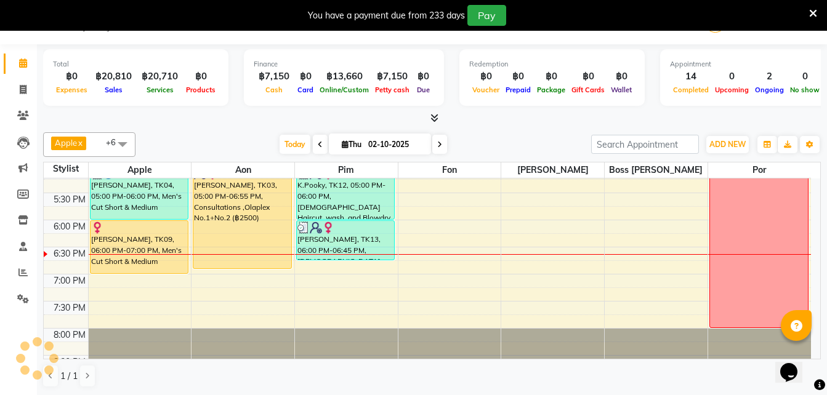
scroll to position [469, 0]
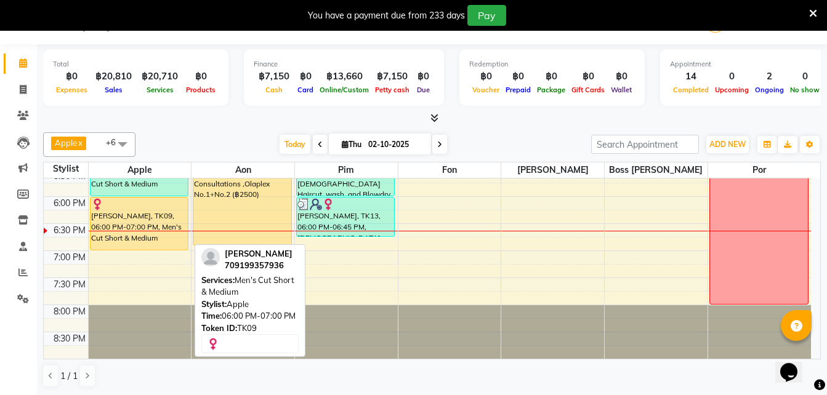
click at [138, 226] on div "Ivan Shaburov, TK09, 06:00 PM-07:00 PM, Men's Cut Short & Medium" at bounding box center [140, 224] width 98 height 52
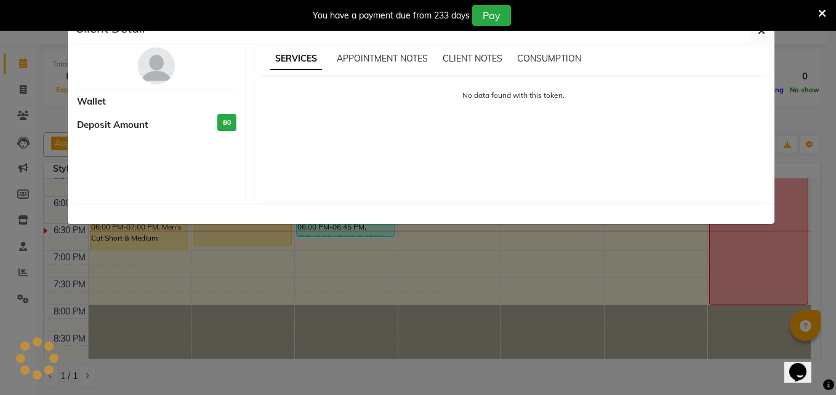
select select "1"
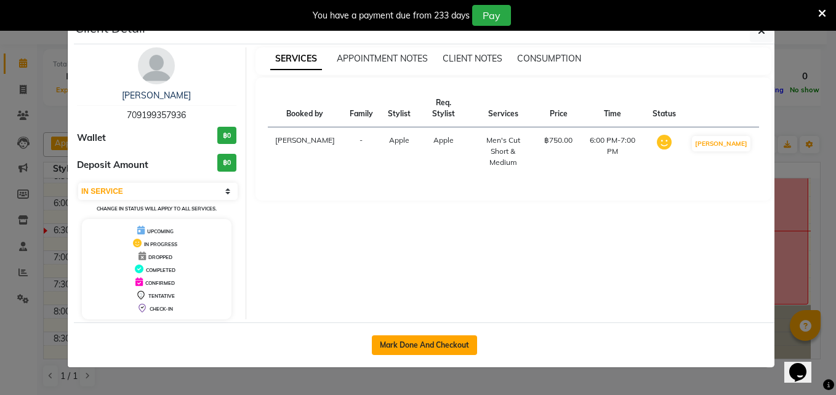
click at [406, 341] on button "Mark Done And Checkout" at bounding box center [424, 346] width 105 height 20
select select "service"
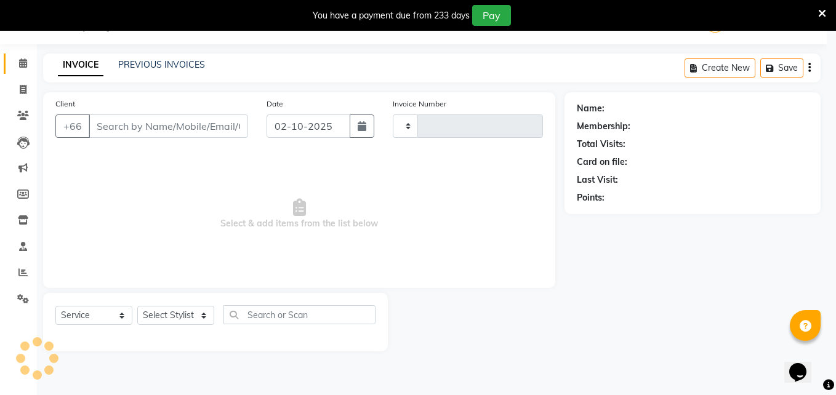
type input "1851"
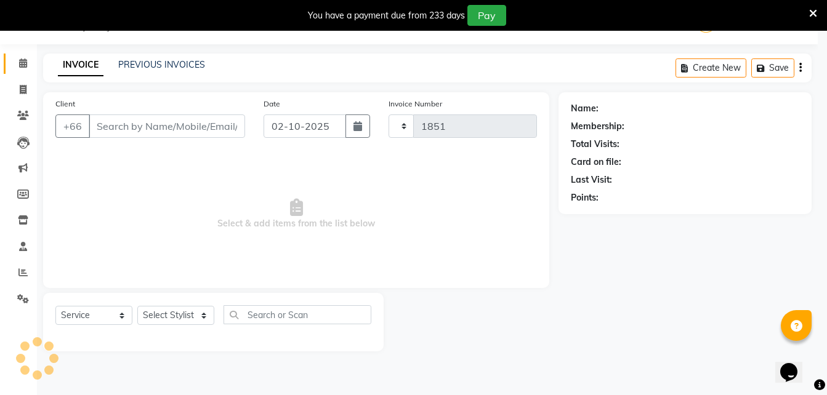
select select "6977"
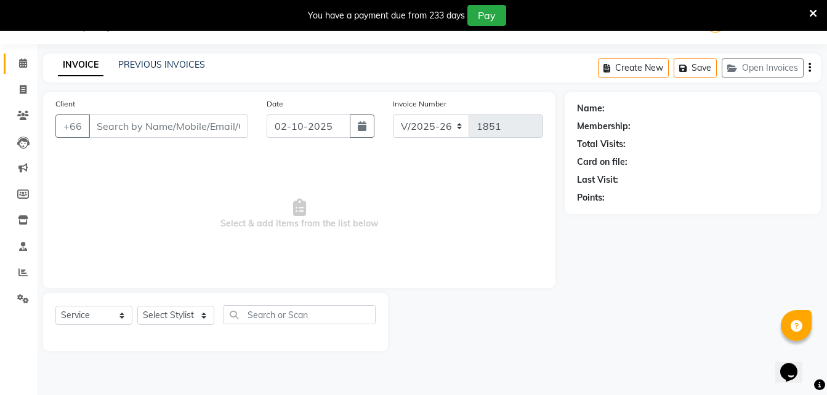
type input "709199357936"
select select "56710"
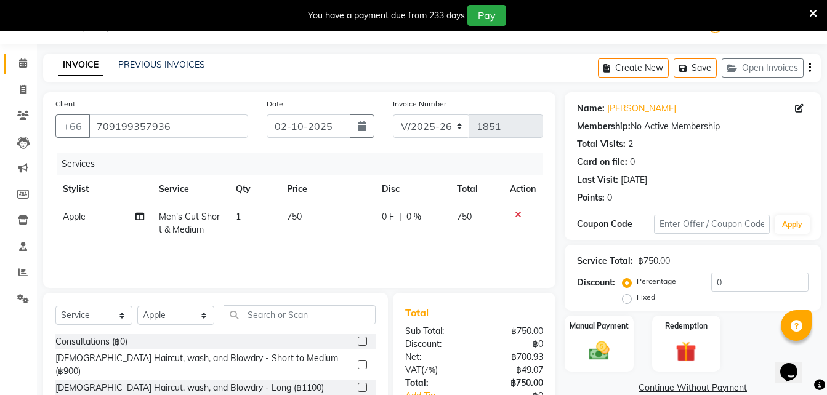
scroll to position [129, 0]
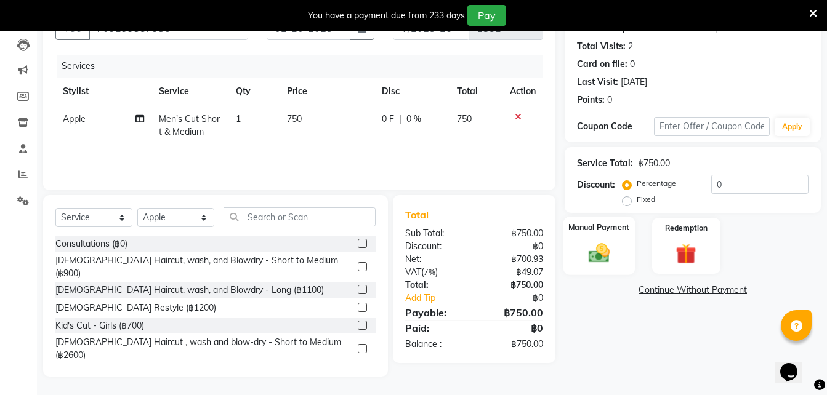
drag, startPoint x: 597, startPoint y: 241, endPoint x: 591, endPoint y: 257, distance: 16.9
click at [591, 257] on img at bounding box center [599, 253] width 34 height 25
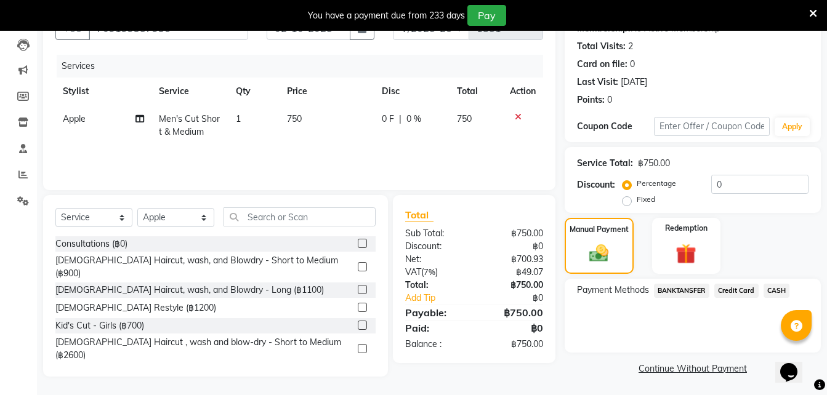
click at [689, 293] on span "BANKTANSFER" at bounding box center [681, 291] width 55 height 14
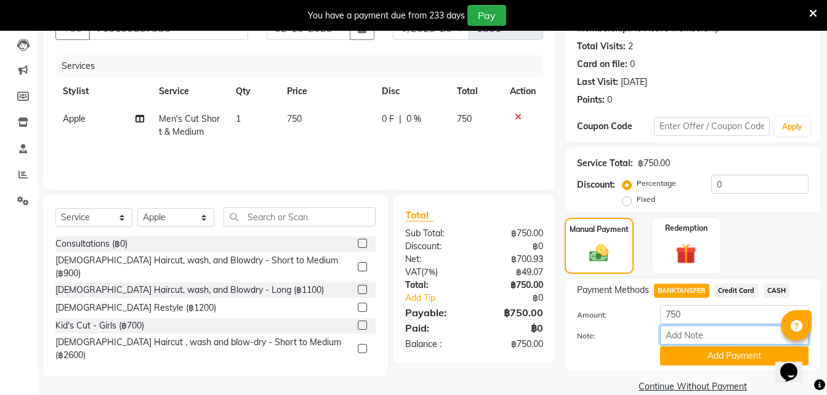
click at [679, 339] on input "Note:" at bounding box center [734, 335] width 148 height 19
type input "SCB"
click at [693, 357] on button "Add Payment" at bounding box center [734, 356] width 148 height 19
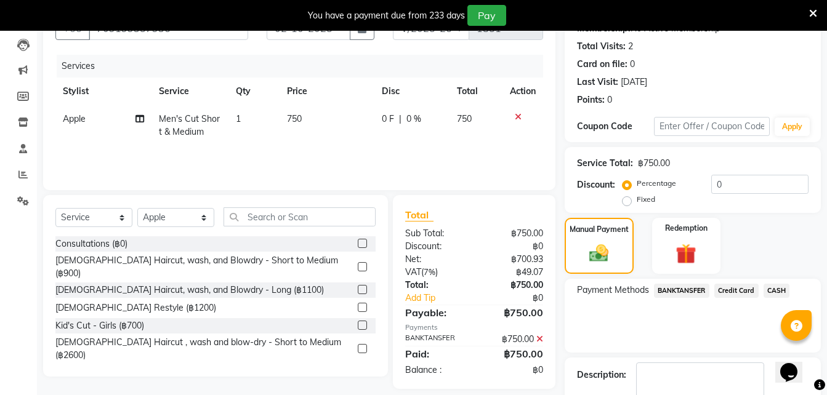
scroll to position [200, 0]
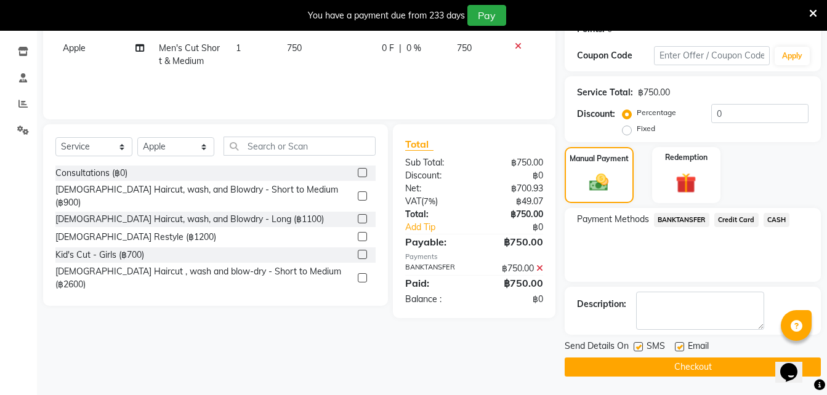
click at [634, 368] on button "Checkout" at bounding box center [693, 367] width 256 height 19
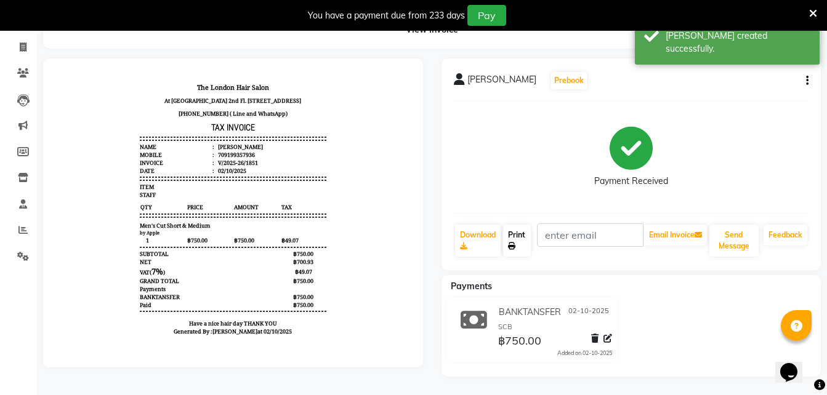
click at [515, 246] on icon at bounding box center [511, 246] width 7 height 7
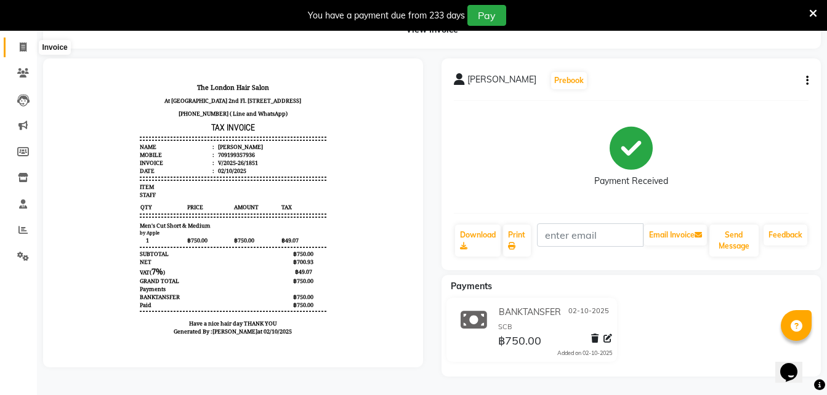
click at [17, 45] on span at bounding box center [23, 48] width 22 height 14
select select "service"
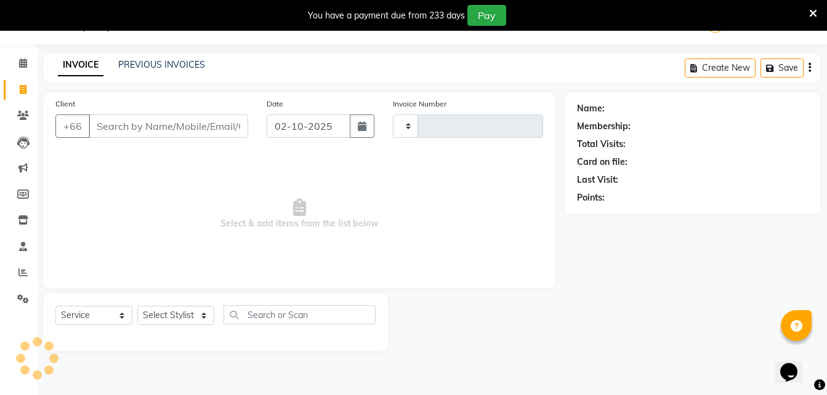
scroll to position [31, 0]
type input "1852"
select select "6977"
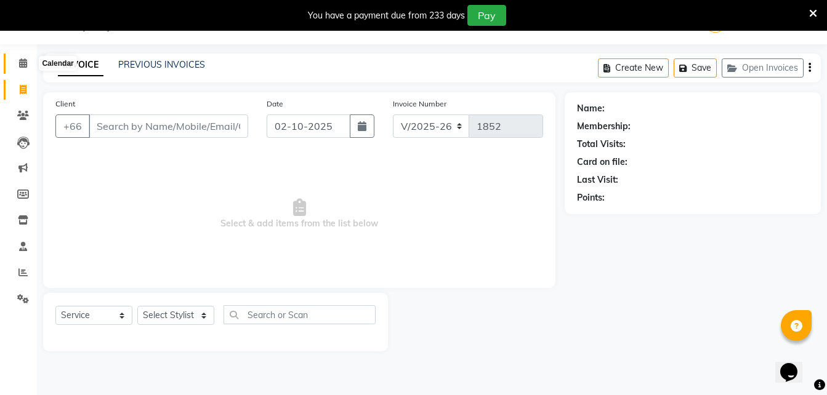
click at [23, 62] on icon at bounding box center [23, 63] width 8 height 9
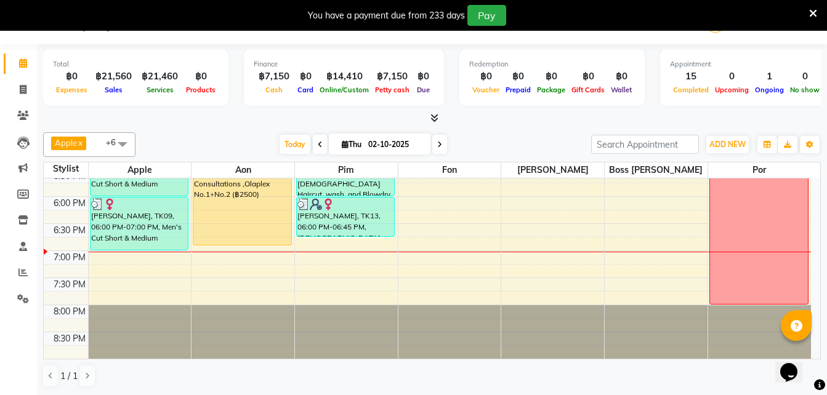
scroll to position [468, 0]
